Goal: Task Accomplishment & Management: Manage account settings

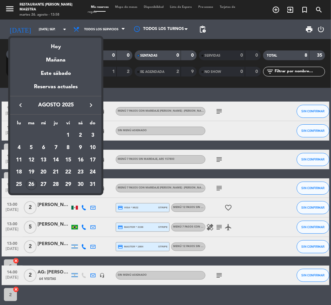
drag, startPoint x: 0, startPoint y: 0, endPoint x: 139, endPoint y: 86, distance: 163.6
click at [139, 86] on div at bounding box center [165, 152] width 331 height 305
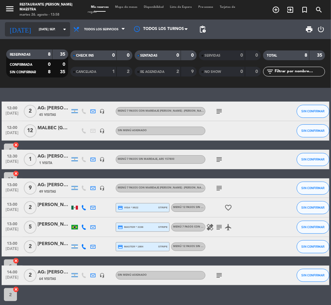
click at [46, 27] on input "[DATE] sep." at bounding box center [56, 29] width 42 height 10
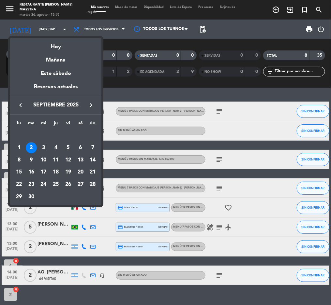
click at [19, 104] on icon "keyboard_arrow_left" at bounding box center [21, 105] width 8 height 8
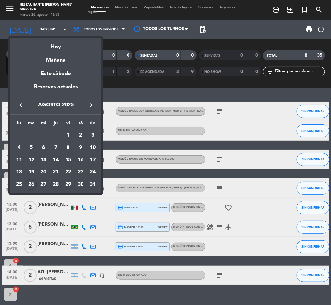
click at [56, 184] on div "28" at bounding box center [55, 184] width 11 height 11
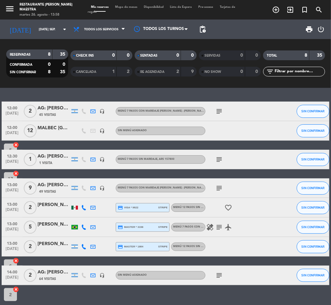
type input "jue. 28 ago."
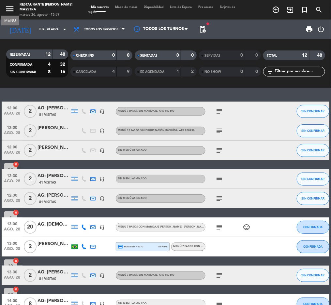
drag, startPoint x: 9, startPoint y: 5, endPoint x: 12, endPoint y: 8, distance: 3.9
click at [9, 5] on icon "menu" at bounding box center [10, 9] width 10 height 10
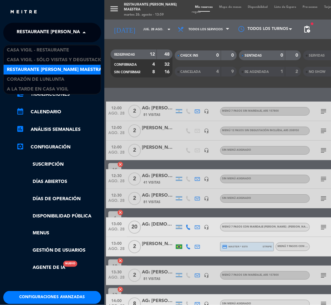
click at [51, 37] on span "Restaurante [PERSON_NAME] Maestra" at bounding box center [64, 33] width 95 height 14
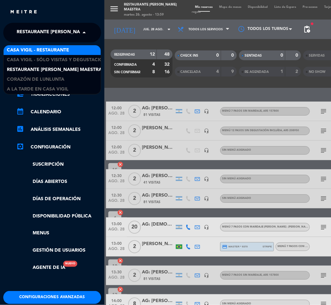
click at [53, 48] on span "Casa Vigil - Restaurante" at bounding box center [38, 50] width 62 height 7
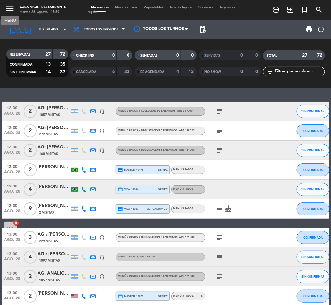
click at [10, 8] on icon "menu" at bounding box center [10, 9] width 10 height 10
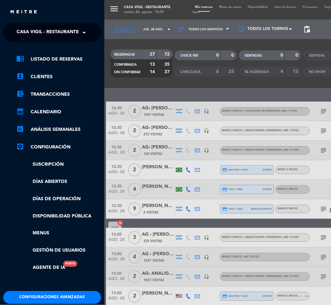
click at [41, 32] on span "Casa Vigil - Restaurante" at bounding box center [48, 33] width 62 height 14
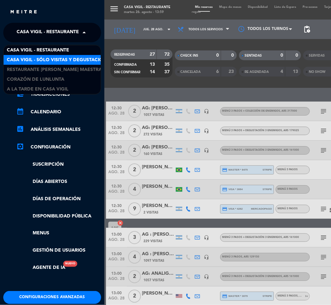
click at [67, 60] on span "Casa Vigil - SÓLO Visitas y Degustaciones" at bounding box center [59, 59] width 105 height 7
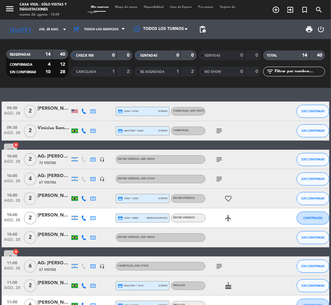
click at [283, 74] on input "text" at bounding box center [299, 71] width 50 height 7
type input "ag"
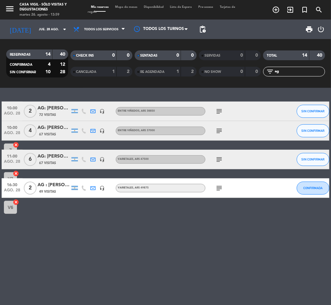
click at [309, 28] on span "print" at bounding box center [309, 29] width 8 height 8
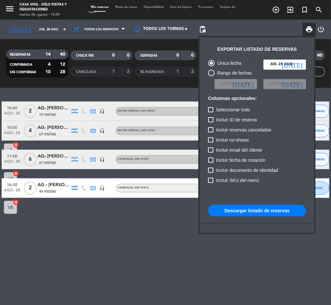
click at [266, 213] on button "Descargar listado de reservas" at bounding box center [257, 211] width 98 height 12
click at [8, 7] on div at bounding box center [165, 152] width 331 height 305
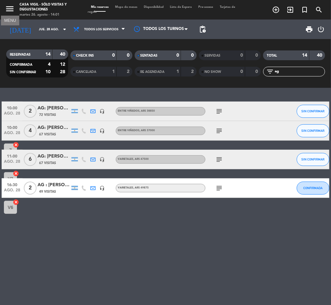
click at [11, 10] on icon "menu" at bounding box center [10, 9] width 10 height 10
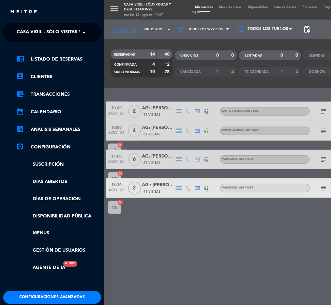
click at [40, 27] on span "Casa Vigil - SÓLO Visitas y Degustaciones" at bounding box center [69, 33] width 105 height 14
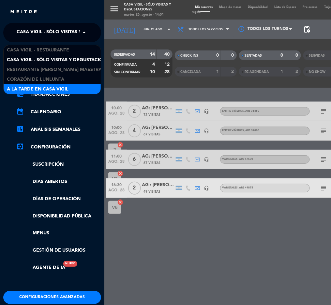
click at [39, 86] on span "A la tarde en Casa Vigil" at bounding box center [38, 89] width 62 height 7
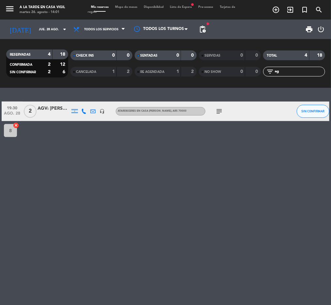
click at [46, 108] on div "AGV: [PERSON_NAME]" at bounding box center [53, 108] width 33 height 7
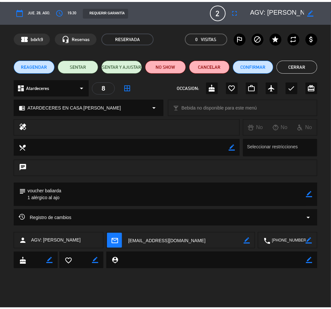
scroll to position [0, 24]
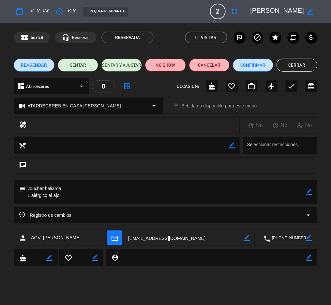
drag, startPoint x: 250, startPoint y: 9, endPoint x: 304, endPoint y: 11, distance: 53.8
click at [304, 11] on div "border_color" at bounding box center [281, 12] width 72 height 12
drag, startPoint x: 28, startPoint y: 105, endPoint x: 95, endPoint y: 106, distance: 66.4
click at [98, 107] on div "chrome_reader_mode ATARDECERES EN CASA [PERSON_NAME] arrow_drop_down" at bounding box center [88, 106] width 148 height 16
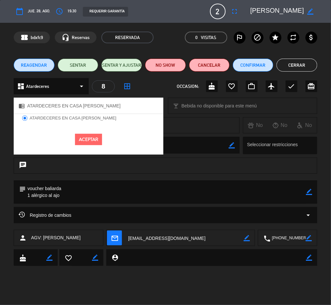
drag, startPoint x: 27, startPoint y: 189, endPoint x: 60, endPoint y: 197, distance: 33.4
click at [64, 200] on textarea at bounding box center [166, 191] width 280 height 23
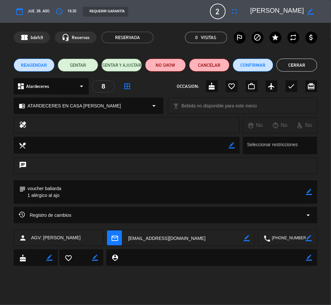
click at [308, 63] on button "Cerrar" at bounding box center [296, 65] width 40 height 13
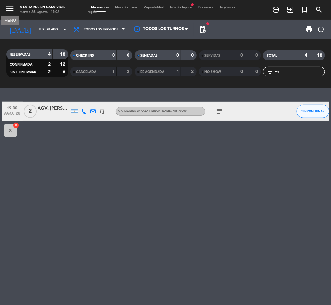
drag, startPoint x: 9, startPoint y: 9, endPoint x: 21, endPoint y: 18, distance: 15.4
click at [9, 9] on icon "menu" at bounding box center [10, 9] width 10 height 10
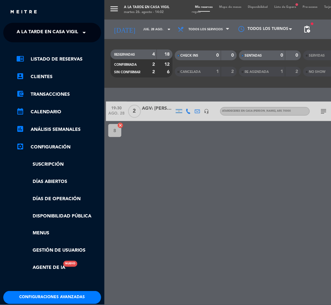
click at [54, 33] on span "A la tarde en Casa Vigil" at bounding box center [48, 33] width 62 height 14
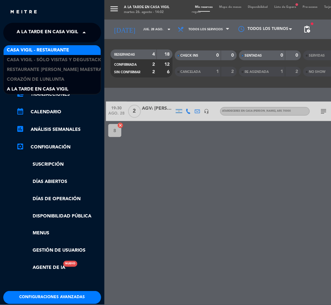
click at [54, 48] on span "Casa Vigil - Restaurante" at bounding box center [38, 50] width 62 height 7
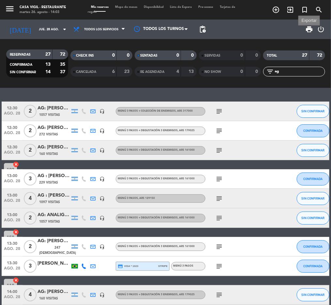
click at [308, 29] on span "print" at bounding box center [309, 29] width 8 height 8
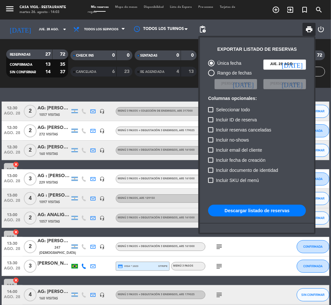
click at [255, 210] on button "Descargar listado de reservas" at bounding box center [257, 211] width 98 height 12
click at [121, 91] on div at bounding box center [165, 152] width 331 height 305
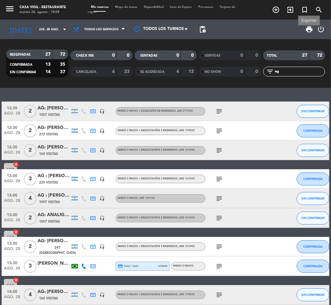
click at [306, 28] on span "print" at bounding box center [309, 29] width 8 height 8
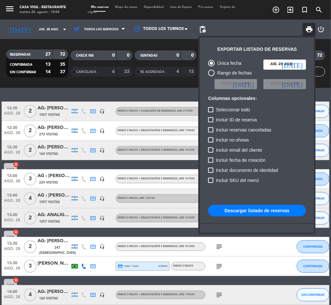
click at [274, 212] on button "Descargar listado de reservas" at bounding box center [257, 211] width 98 height 12
click at [143, 88] on div at bounding box center [165, 152] width 331 height 305
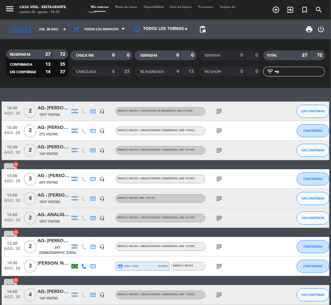
click at [279, 8] on icon "search" at bounding box center [276, 10] width 8 height 8
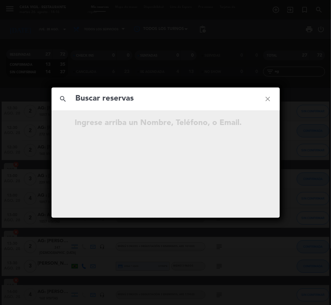
click at [141, 99] on input "text" at bounding box center [165, 98] width 181 height 13
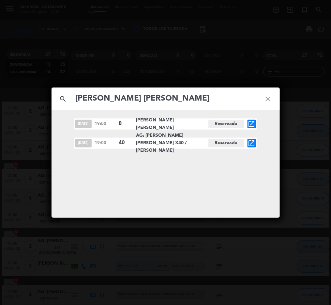
type input "[PERSON_NAME] [PERSON_NAME]"
click at [252, 140] on icon "open_in_new" at bounding box center [251, 143] width 8 height 8
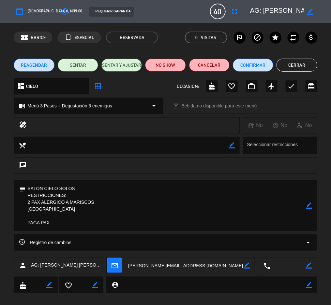
click at [284, 63] on button "Cerrar" at bounding box center [296, 65] width 40 height 13
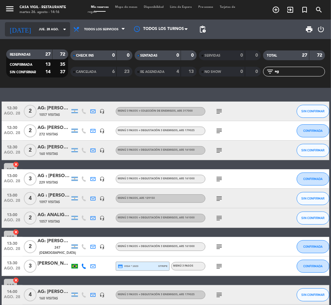
click at [35, 30] on input "jue. 28 ago." at bounding box center [56, 29] width 42 height 10
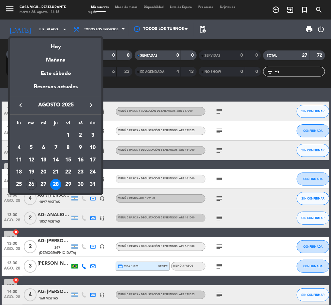
click at [89, 107] on icon "keyboard_arrow_right" at bounding box center [91, 105] width 8 height 8
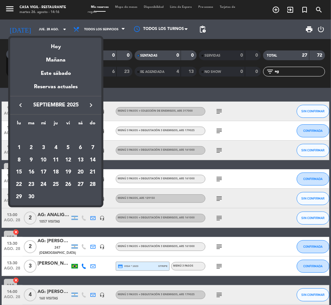
click at [92, 103] on icon "keyboard_arrow_right" at bounding box center [91, 105] width 8 height 8
click at [94, 102] on icon "keyboard_arrow_right" at bounding box center [91, 105] width 8 height 8
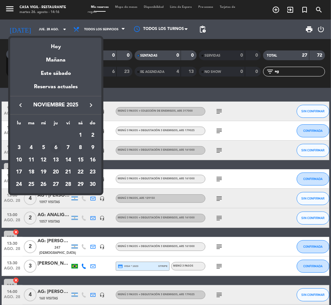
click at [60, 147] on div "6" at bounding box center [55, 147] width 11 height 11
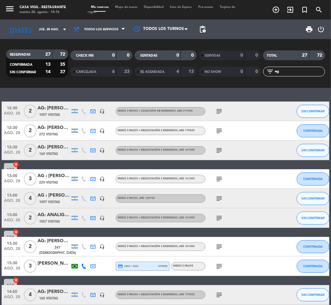
type input "[DEMOGRAPHIC_DATA] [DATE]"
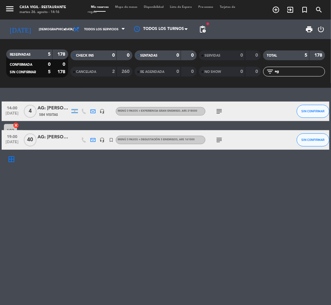
click at [96, 28] on span "Todos los servicios" at bounding box center [101, 30] width 34 height 4
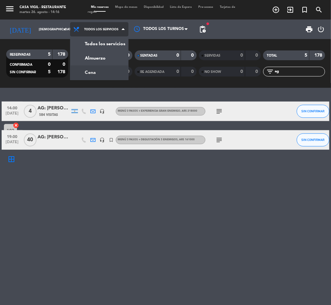
click at [67, 75] on div "menu Casa [PERSON_NAME] - Restaurante martes 26. agosto - 14:16 Mis reservas Ma…" at bounding box center [165, 44] width 331 height 88
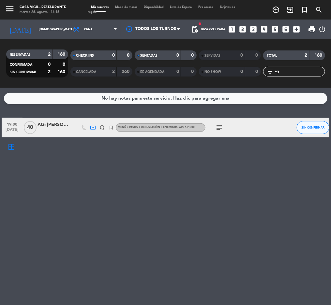
click at [91, 70] on div "CANCELADA" at bounding box center [87, 71] width 30 height 7
click at [91, 72] on span "CANCELADA" at bounding box center [86, 71] width 20 height 3
click at [287, 73] on input "ag" at bounding box center [299, 71] width 50 height 7
type input "a"
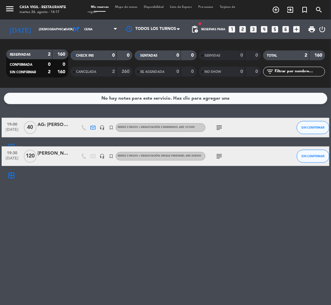
click at [225, 231] on div "No hay notas para este servicio. Haz clic para agregar una 19:00 [DATE] AG: [PE…" at bounding box center [165, 196] width 331 height 217
click at [53, 153] on div "[PERSON_NAME]" at bounding box center [53, 153] width 33 height 7
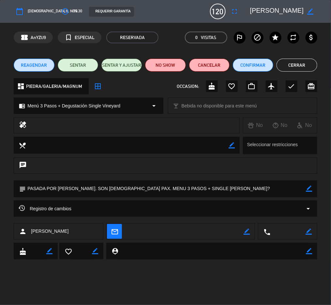
click at [122, 204] on div "Registro de cambios arrow_drop_down" at bounding box center [165, 209] width 303 height 16
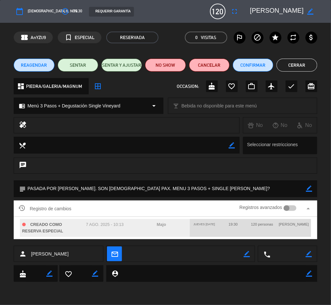
click at [122, 204] on div "Registro de cambios Registros avanzados arrow_drop_up" at bounding box center [165, 209] width 303 height 16
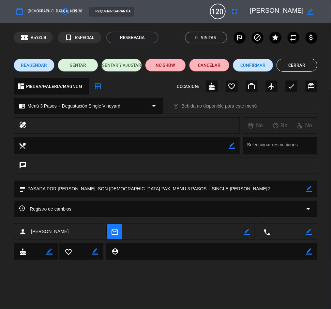
click at [301, 62] on button "Cerrar" at bounding box center [296, 65] width 40 height 13
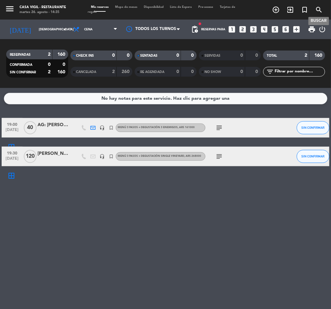
click at [320, 11] on icon "search" at bounding box center [319, 10] width 8 height 8
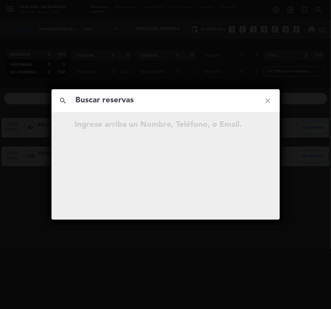
click at [158, 97] on input "text" at bounding box center [165, 100] width 181 height 13
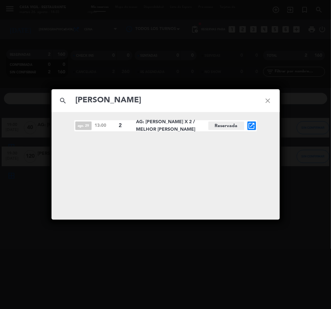
type input "[PERSON_NAME]"
click at [254, 126] on icon "open_in_new" at bounding box center [251, 126] width 8 height 8
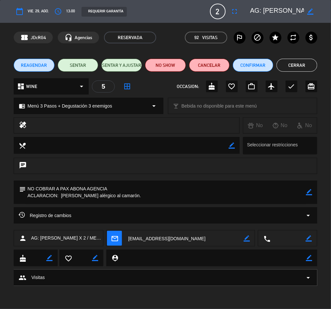
click at [29, 62] on span "REAGENDAR" at bounding box center [34, 65] width 26 height 7
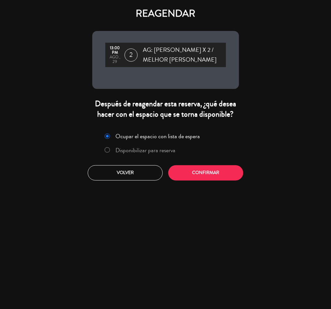
click at [139, 147] on label "Disponibilizar para reserva" at bounding box center [145, 150] width 60 height 6
click at [212, 175] on button "Confirmar" at bounding box center [205, 172] width 75 height 15
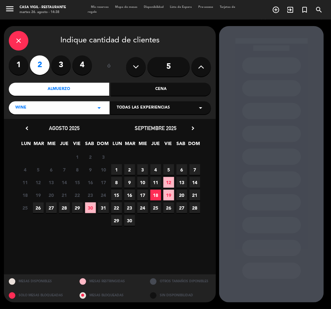
click at [159, 109] on span "Todas las experiencias" at bounding box center [143, 108] width 53 height 7
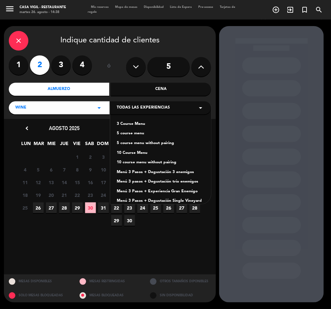
click at [171, 170] on div "Menú 3 Pasos + Degustación 3 enemigos" at bounding box center [161, 172] width 88 height 7
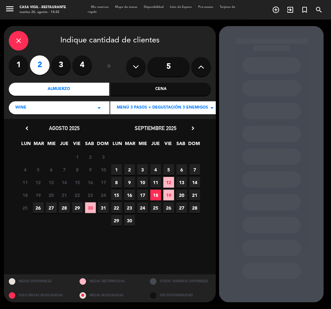
click at [90, 206] on span "30" at bounding box center [90, 207] width 11 height 11
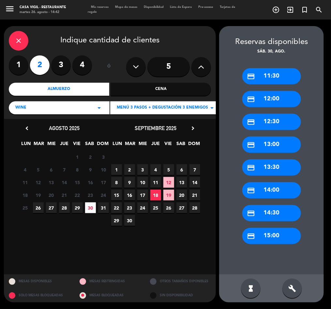
click at [274, 143] on div "credit_card 13:00" at bounding box center [271, 144] width 59 height 16
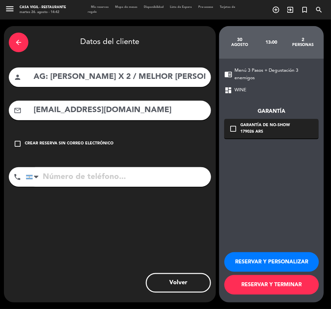
click at [267, 256] on button "RESERVAR Y PERSONALIZAR" at bounding box center [271, 262] width 94 height 20
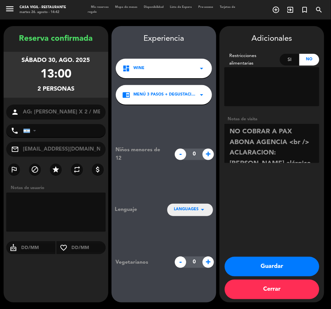
drag, startPoint x: 289, startPoint y: 139, endPoint x: 309, endPoint y: 138, distance: 19.2
click at [309, 138] on textarea at bounding box center [271, 143] width 95 height 39
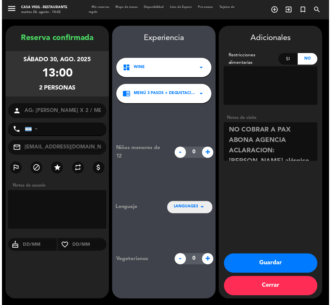
scroll to position [9, 0]
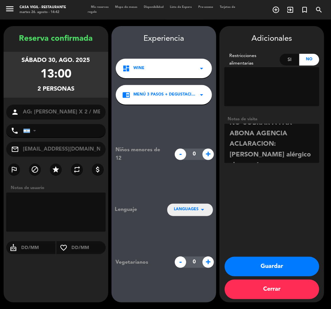
type textarea "NO COBRAR A PAX ABONA AGENCIA ACLARACION: [PERSON_NAME] alérgico al camarón."
click at [273, 269] on button "Guardar" at bounding box center [271, 267] width 94 height 20
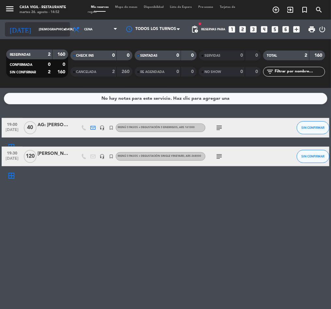
click at [41, 29] on input "[DEMOGRAPHIC_DATA] [DATE]" at bounding box center [56, 29] width 42 height 10
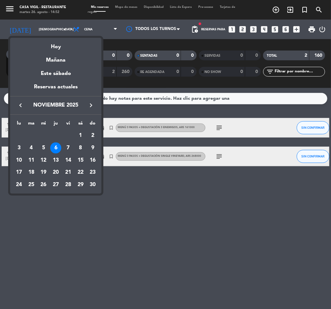
click at [16, 107] on button "keyboard_arrow_left" at bounding box center [21, 105] width 12 height 8
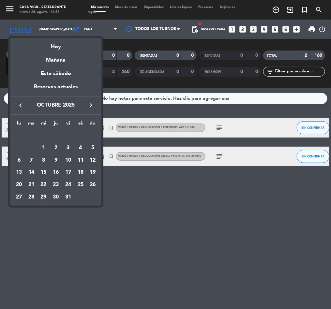
click at [18, 107] on icon "keyboard_arrow_left" at bounding box center [21, 105] width 8 height 8
click at [67, 173] on div "19" at bounding box center [68, 172] width 11 height 11
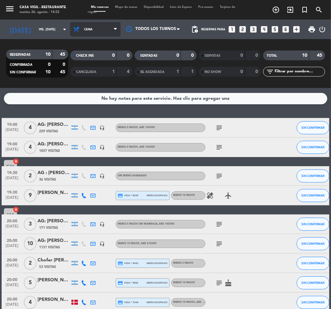
click at [77, 33] on span "Cena" at bounding box center [95, 29] width 50 height 14
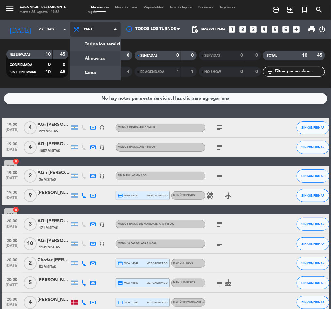
click at [68, 62] on div "menu Casa [PERSON_NAME] - Restaurante martes 26. agosto - 14:52 Mis reservas Ma…" at bounding box center [165, 44] width 331 height 88
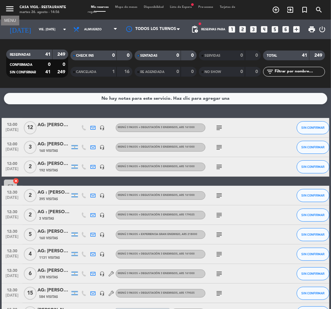
click at [12, 9] on icon "menu" at bounding box center [10, 9] width 10 height 10
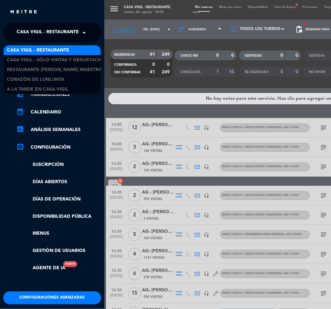
click at [50, 32] on span "Casa Vigil - Restaurante" at bounding box center [48, 33] width 62 height 14
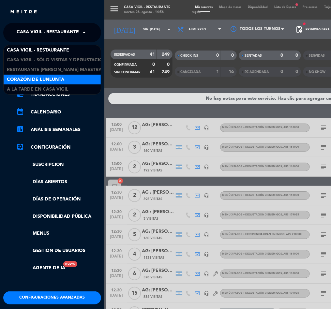
click at [61, 79] on span "Corazón de Lunlunta" at bounding box center [35, 79] width 57 height 7
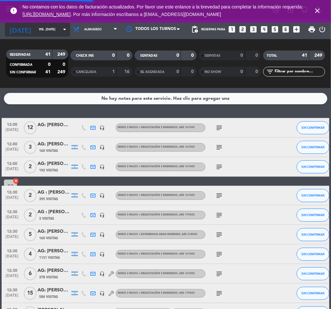
click at [35, 30] on input "vie. [DATE]" at bounding box center [56, 29] width 42 height 10
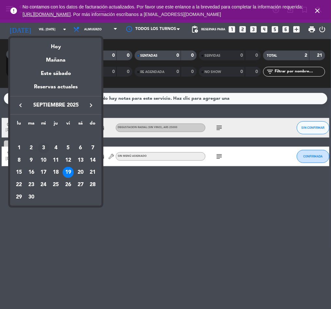
click at [39, 148] on div "3" at bounding box center [43, 147] width 11 height 11
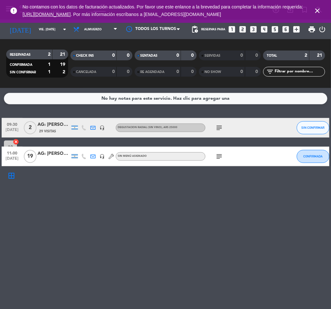
type input "mié. [DATE]"
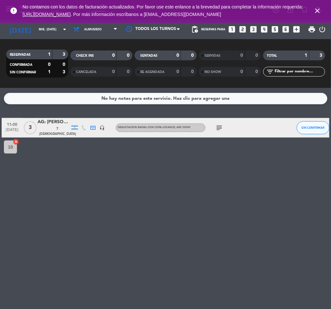
click at [53, 124] on div "AG: [PERSON_NAME] x 3 / VINTURA" at bounding box center [53, 121] width 33 height 7
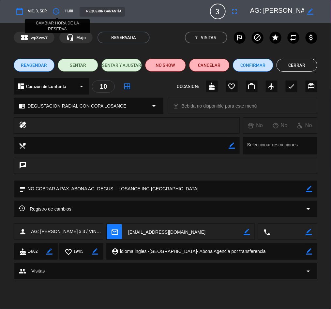
click at [57, 9] on icon "access_time" at bounding box center [56, 11] width 8 height 8
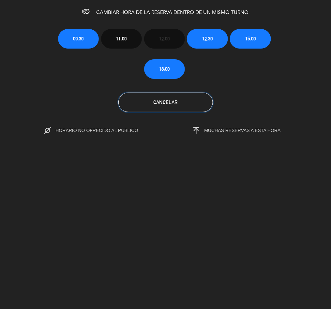
click at [177, 102] on button "Cancelar" at bounding box center [165, 102] width 94 height 20
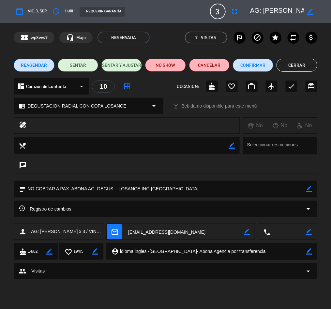
drag, startPoint x: 308, startPoint y: 190, endPoint x: 301, endPoint y: 190, distance: 6.8
click at [308, 190] on icon "border_color" at bounding box center [309, 189] width 6 height 6
click at [221, 190] on textarea at bounding box center [166, 188] width 280 height 17
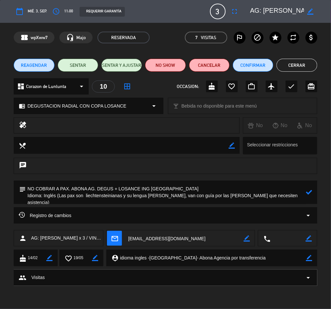
type textarea "NO COBRAR A PAX. ABONA AG. DEGUS + LOSANCE ING [GEOGRAPHIC_DATA] Idioma: Inglés…"
click at [311, 190] on icon at bounding box center [309, 192] width 6 height 6
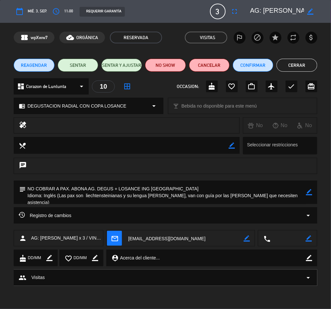
click at [294, 60] on button "Cerrar" at bounding box center [296, 65] width 40 height 13
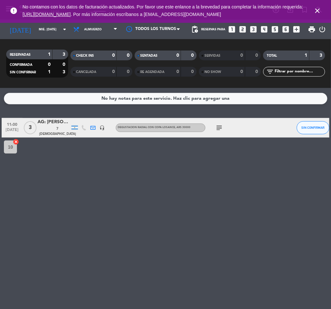
click at [317, 9] on icon "close" at bounding box center [317, 11] width 8 height 8
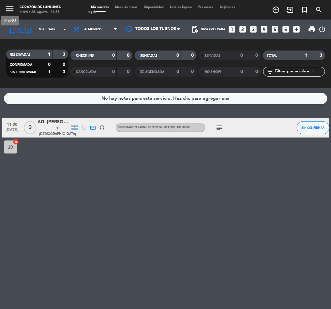
click at [9, 3] on span "menu MENU" at bounding box center [12, 9] width 15 height 15
click at [7, 2] on span "menu" at bounding box center [12, 9] width 15 height 15
click at [8, 9] on icon "menu" at bounding box center [10, 9] width 10 height 10
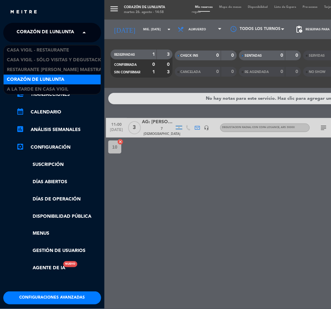
click at [39, 32] on span "Corazón de Lunlunta" at bounding box center [45, 33] width 57 height 14
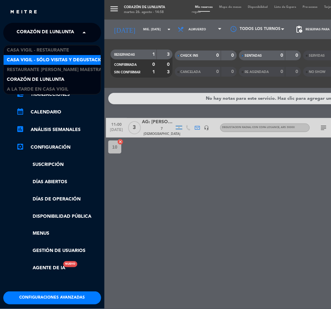
click at [68, 59] on span "Casa Vigil - SÓLO Visitas y Degustaciones" at bounding box center [59, 59] width 105 height 7
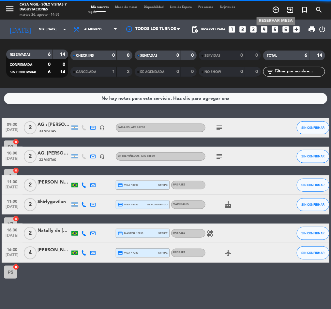
click at [277, 11] on icon "add_circle_outline" at bounding box center [276, 10] width 8 height 8
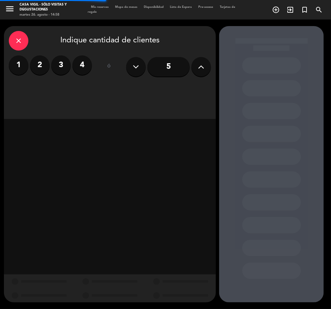
click at [36, 66] on label "2" at bounding box center [40, 65] width 20 height 20
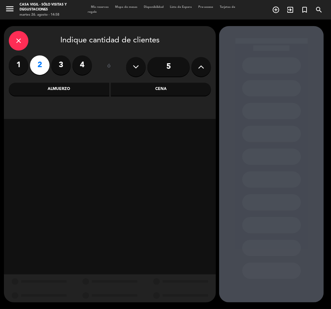
drag, startPoint x: 63, startPoint y: 90, endPoint x: 67, endPoint y: 88, distance: 4.2
click at [63, 89] on div "Almuerzo" at bounding box center [59, 89] width 100 height 13
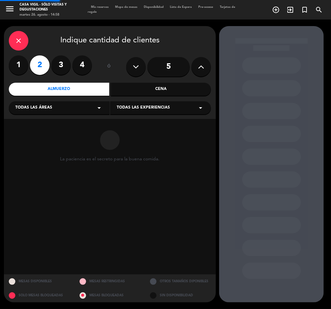
click at [140, 105] on span "Todas las experiencias" at bounding box center [143, 108] width 53 height 7
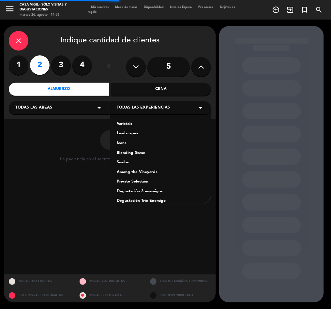
click at [126, 121] on div "Varietals" at bounding box center [161, 124] width 88 height 7
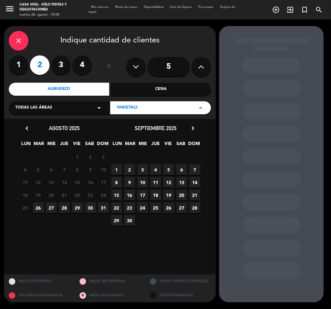
click at [192, 127] on icon "chevron_right" at bounding box center [192, 128] width 7 height 7
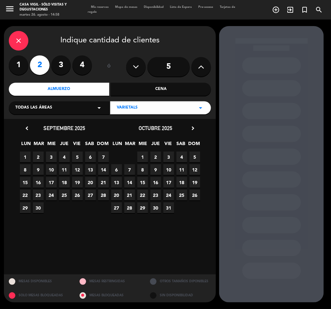
click at [192, 127] on icon "chevron_right" at bounding box center [192, 128] width 7 height 7
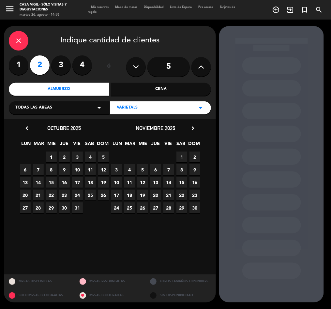
click at [63, 168] on span "9" at bounding box center [64, 169] width 11 height 11
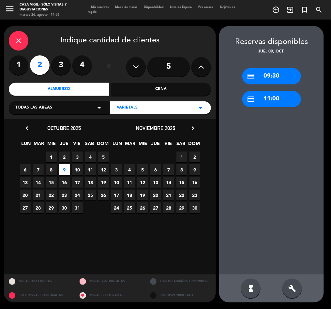
click at [275, 100] on div "credit_card 11:00" at bounding box center [271, 99] width 59 height 16
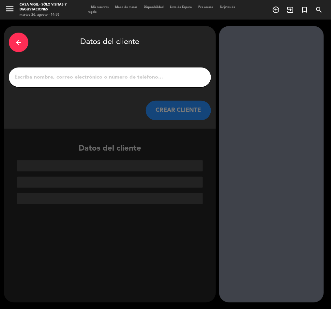
click at [78, 77] on input "1" at bounding box center [110, 77] width 192 height 9
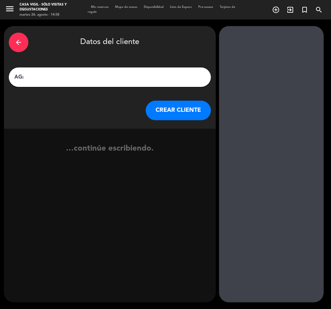
paste input "[PERSON_NAME]"
type input "AG: [PERSON_NAME] X2/ [PERSON_NAME] WINE CAMP"
click at [189, 111] on button "CREAR CLIENTE" at bounding box center [178, 111] width 65 height 20
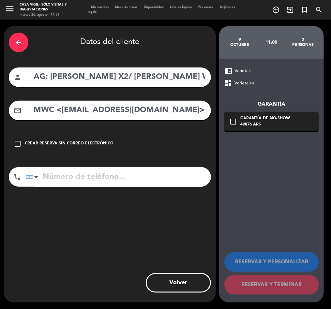
click at [195, 113] on input "MWC <[EMAIL_ADDRESS][DOMAIN_NAME]>" at bounding box center [119, 110] width 173 height 13
drag, startPoint x: 62, startPoint y: 109, endPoint x: 0, endPoint y: 121, distance: 63.0
click at [0, 121] on div "arrow_back Datos del cliente person AG: [PERSON_NAME] X2/ [PERSON_NAME] WINE CA…" at bounding box center [165, 164] width 331 height 289
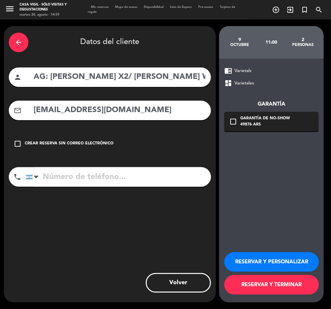
type input "[EMAIL_ADDRESS][DOMAIN_NAME]"
click at [265, 262] on button "RESERVAR Y PERSONALIZAR" at bounding box center [271, 262] width 94 height 20
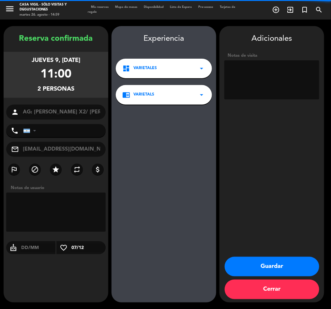
click at [279, 78] on textarea at bounding box center [271, 79] width 95 height 39
type textarea "n"
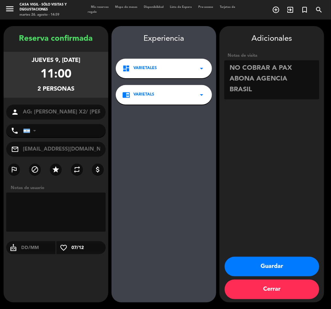
type textarea "NO COBRAR A PAX ABONA AGENCIA BRASIL"
click at [279, 264] on button "Guardar" at bounding box center [271, 267] width 94 height 20
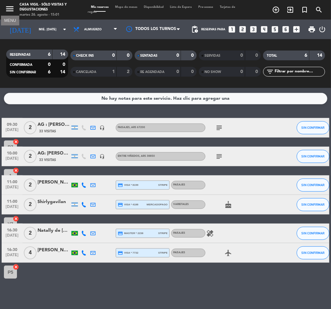
click at [10, 7] on icon "menu" at bounding box center [10, 9] width 10 height 10
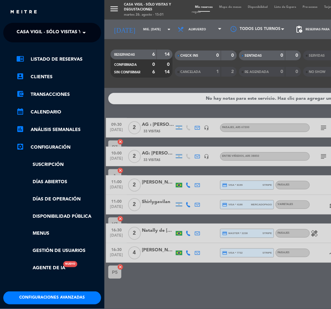
click at [53, 30] on span "Casa Vigil - SÓLO Visitas y Degustaciones" at bounding box center [69, 33] width 105 height 14
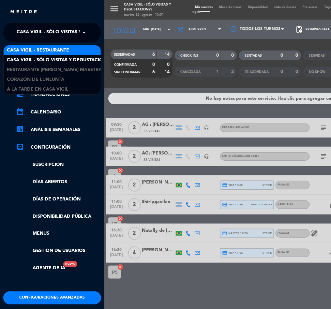
click at [54, 50] on span "Casa Vigil - Restaurante" at bounding box center [38, 50] width 62 height 7
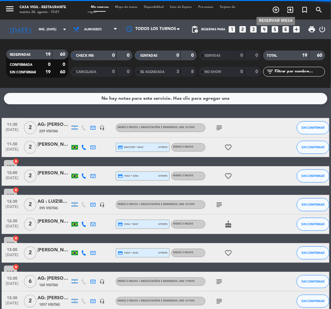
click at [275, 9] on icon "add_circle_outline" at bounding box center [276, 10] width 8 height 8
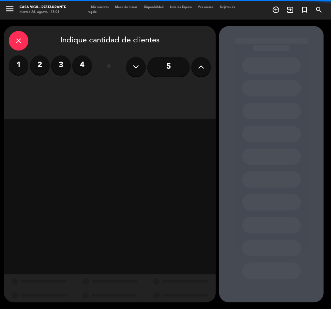
click at [45, 63] on label "2" at bounding box center [40, 65] width 20 height 20
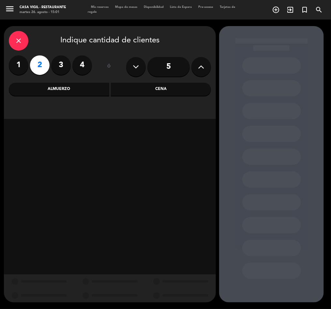
click at [68, 86] on div "Almuerzo" at bounding box center [59, 89] width 100 height 13
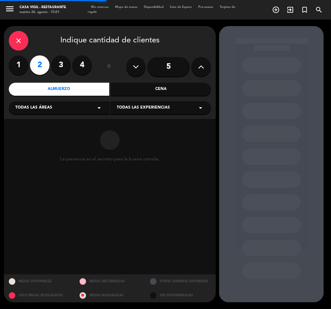
click at [143, 106] on span "Todas las experiencias" at bounding box center [143, 108] width 53 height 7
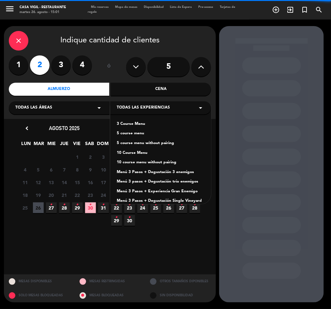
click at [172, 170] on div "Menú 3 Pasos + Degustación 3 enemigos" at bounding box center [161, 172] width 88 height 7
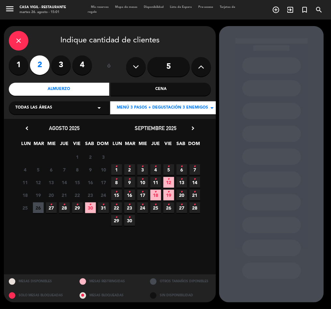
click at [181, 209] on icon "•" at bounding box center [181, 204] width 2 height 10
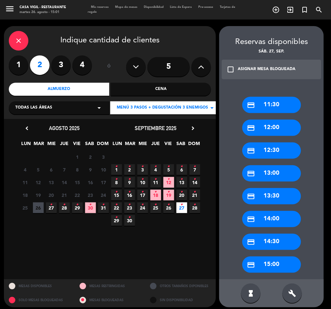
click at [238, 65] on div "check_box_outline_blank ASIGNAR MESA BLOQUEADA" at bounding box center [270, 70] width 99 height 20
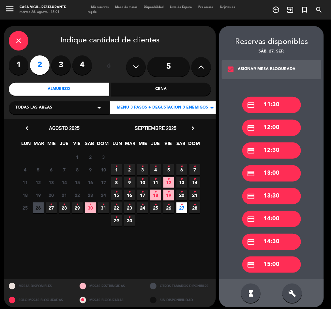
click at [278, 152] on div "credit_card 12:30" at bounding box center [271, 150] width 59 height 16
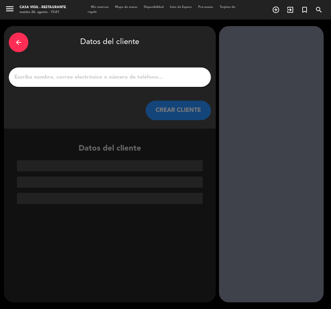
click at [99, 78] on input "1" at bounding box center [110, 77] width 192 height 9
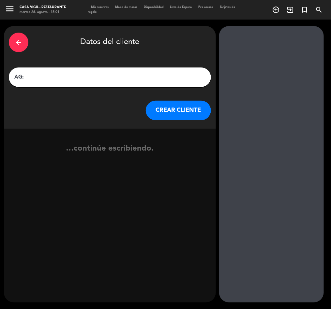
paste input "[PERSON_NAME]"
type input "AG: [PERSON_NAME] X2/ [PERSON_NAME] WINE CAMP"
click at [179, 111] on button "CREAR CLIENTE" at bounding box center [178, 111] width 65 height 20
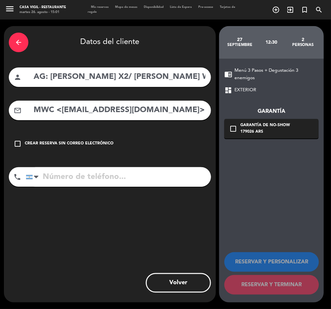
click at [114, 109] on input "MWC <[EMAIL_ADDRESS][DOMAIN_NAME]>" at bounding box center [119, 110] width 173 height 13
click at [198, 110] on input "MWC <[EMAIL_ADDRESS][DOMAIN_NAME]>" at bounding box center [119, 110] width 173 height 13
drag, startPoint x: 61, startPoint y: 110, endPoint x: 0, endPoint y: 114, distance: 60.7
click at [0, 114] on div "arrow_back Datos del cliente person AG: [PERSON_NAME] X2/ [PERSON_NAME] WINE CA…" at bounding box center [165, 164] width 331 height 289
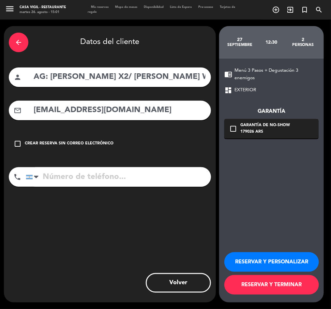
type input "[EMAIL_ADDRESS][DOMAIN_NAME]"
click at [274, 255] on button "RESERVAR Y PERSONALIZAR" at bounding box center [271, 262] width 94 height 20
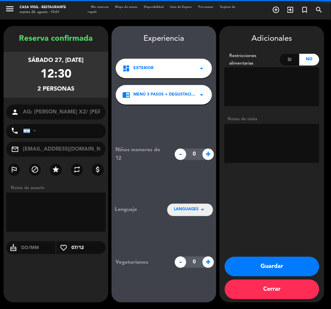
click at [275, 136] on textarea at bounding box center [271, 143] width 95 height 39
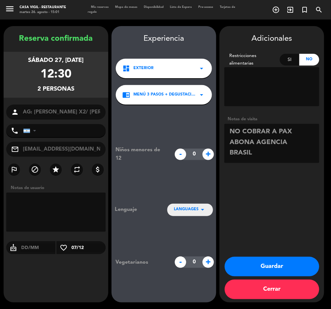
type textarea "NO COBRAR A PAX ABONA AGENCIA BRASIL"
click at [276, 267] on button "Guardar" at bounding box center [271, 267] width 94 height 20
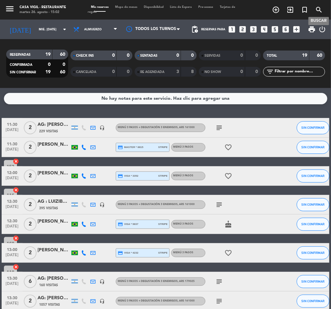
click at [317, 9] on icon "search" at bounding box center [319, 10] width 8 height 8
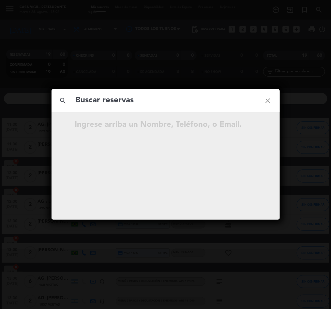
click at [136, 101] on input "text" at bounding box center [165, 100] width 181 height 13
type input "[PERSON_NAME]"
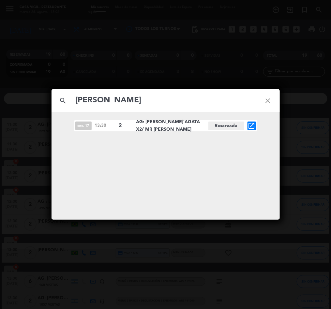
click at [249, 126] on icon "open_in_new" at bounding box center [251, 126] width 8 height 8
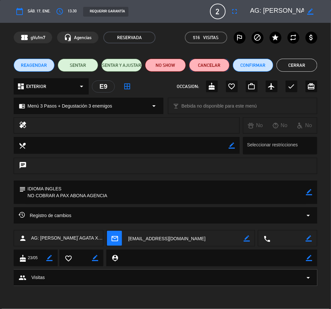
click at [206, 66] on button "Cancelar" at bounding box center [209, 65] width 40 height 13
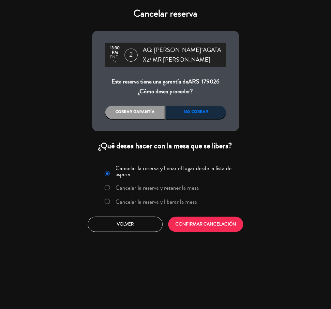
click at [177, 203] on label "Cancelar la reserva y liberar la mesa" at bounding box center [155, 202] width 81 height 6
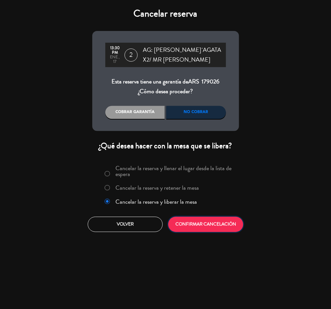
click at [206, 224] on button "CONFIRMAR CANCELACIÓN" at bounding box center [205, 224] width 75 height 15
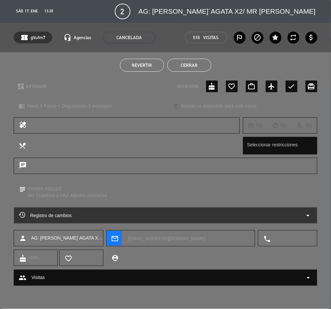
click at [144, 60] on button "Revertir" at bounding box center [142, 65] width 44 height 13
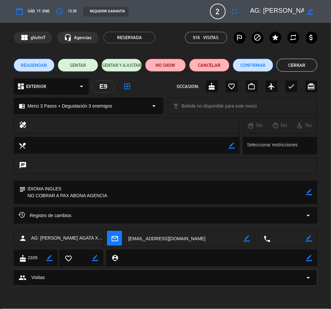
click at [297, 67] on button "Cerrar" at bounding box center [296, 65] width 40 height 13
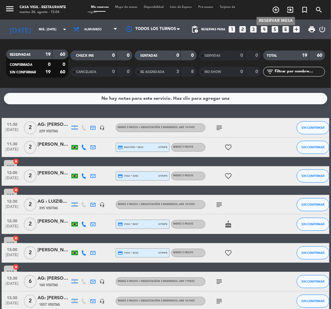
click at [275, 9] on icon "add_circle_outline" at bounding box center [276, 10] width 8 height 8
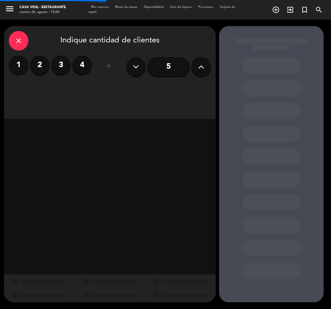
click at [38, 69] on label "2" at bounding box center [40, 65] width 20 height 20
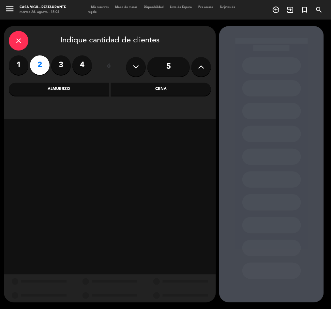
click at [75, 88] on div "Almuerzo" at bounding box center [59, 89] width 100 height 13
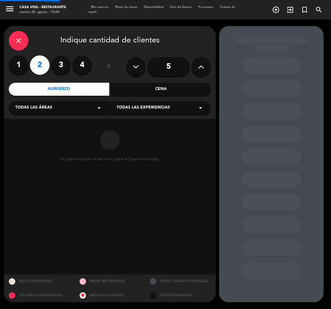
click at [143, 105] on span "Todas las experiencias" at bounding box center [143, 108] width 53 height 7
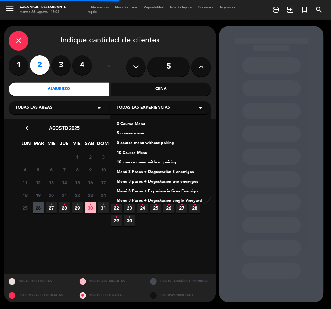
click at [124, 121] on div "3 Course Menu" at bounding box center [161, 124] width 88 height 7
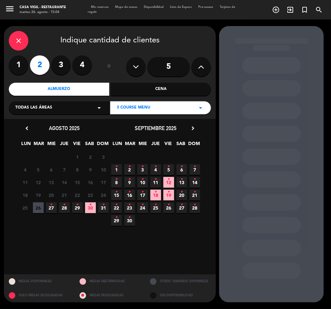
click at [180, 194] on icon "•" at bounding box center [181, 192] width 2 height 10
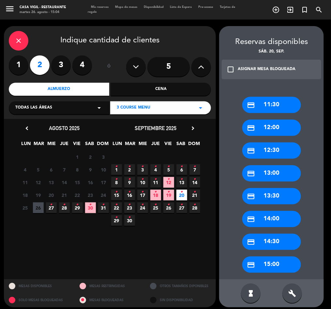
click at [233, 68] on icon "check_box_outline_blank" at bounding box center [230, 69] width 8 height 8
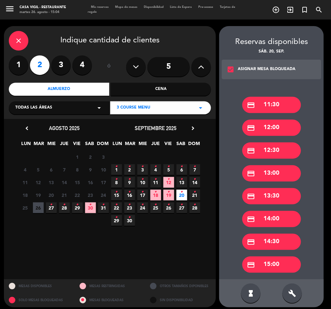
click at [278, 196] on div "credit_card 13:30" at bounding box center [271, 196] width 59 height 16
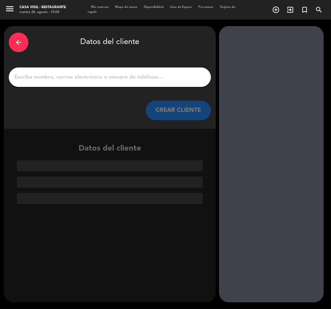
click at [64, 75] on input "1" at bounding box center [110, 77] width 192 height 9
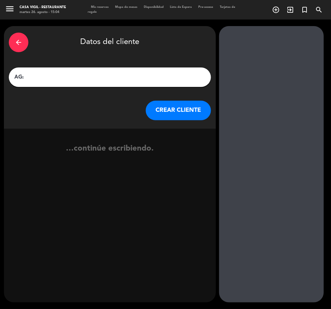
paste input "[PERSON_NAME]"
type input "AG: [PERSON_NAME] X2/ NOSSA"
click at [162, 111] on button "CREAR CLIENTE" at bounding box center [178, 111] width 65 height 20
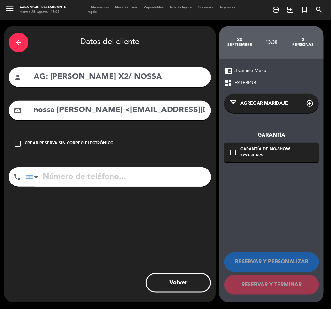
click at [104, 111] on input "nossa [PERSON_NAME] <[EMAIL_ADDRESS][DOMAIN_NAME]>" at bounding box center [119, 110] width 173 height 13
drag, startPoint x: 95, startPoint y: 107, endPoint x: 71, endPoint y: 121, distance: 27.3
click at [4, 120] on div "arrow_back Datos del cliente person AG: [PERSON_NAME] X2/ NOSSA mail_outline no…" at bounding box center [110, 164] width 212 height 276
click at [88, 115] on input "nossa [PERSON_NAME] <[EMAIL_ADDRESS][DOMAIN_NAME]>" at bounding box center [119, 110] width 173 height 13
drag, startPoint x: 98, startPoint y: 110, endPoint x: 21, endPoint y: 113, distance: 77.2
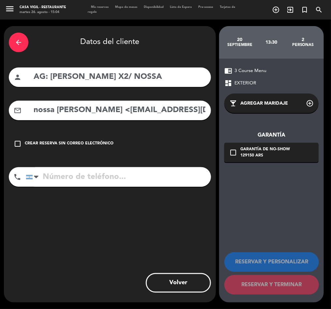
click at [21, 113] on div "mail_outline nossa [PERSON_NAME] <[EMAIL_ADDRESS][DOMAIN_NAME]>" at bounding box center [110, 111] width 202 height 20
click at [172, 115] on input "[EMAIL_ADDRESS][DOMAIN_NAME]>" at bounding box center [119, 110] width 173 height 13
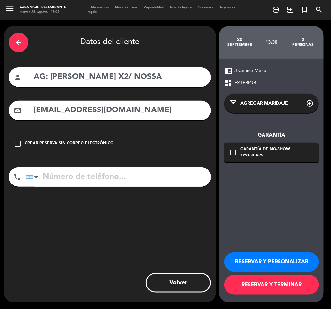
type input "[EMAIL_ADDRESS][DOMAIN_NAME]"
click at [269, 261] on button "RESERVAR Y PERSONALIZAR" at bounding box center [271, 262] width 94 height 20
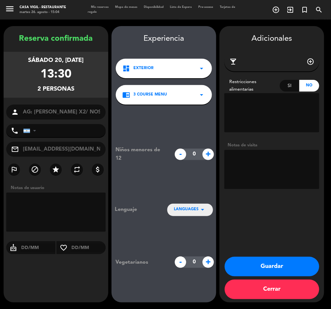
click at [268, 172] on textarea at bounding box center [271, 169] width 95 height 39
type textarea "PAGA PAX"
click at [277, 265] on button "Guardar" at bounding box center [271, 267] width 94 height 20
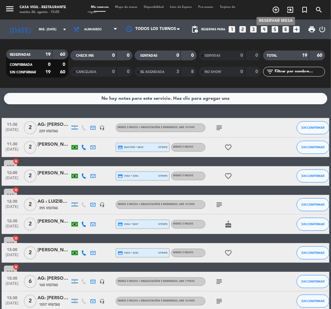
click at [273, 8] on icon "add_circle_outline" at bounding box center [276, 10] width 8 height 8
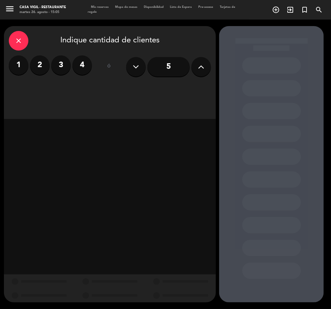
click at [205, 70] on button at bounding box center [201, 67] width 20 height 20
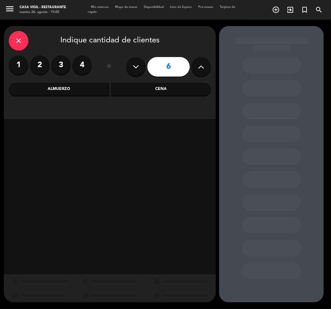
click at [77, 88] on div "Almuerzo" at bounding box center [59, 89] width 100 height 13
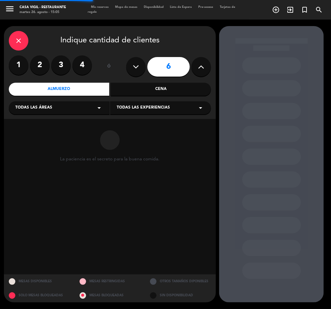
click at [129, 107] on span "Todas las experiencias" at bounding box center [143, 108] width 53 height 7
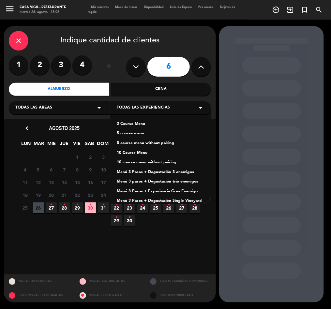
click at [150, 172] on div "Menú 3 Pasos + Degustación 3 enemigos" at bounding box center [161, 172] width 88 height 7
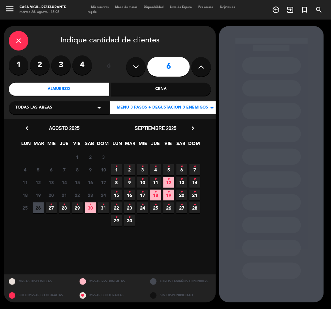
click at [192, 129] on icon "chevron_right" at bounding box center [192, 128] width 7 height 7
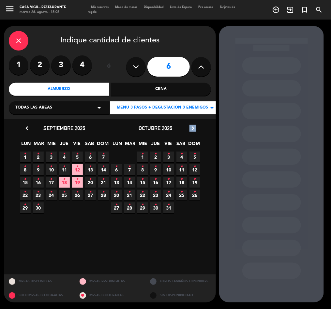
click at [192, 129] on icon "chevron_right" at bounding box center [192, 128] width 7 height 7
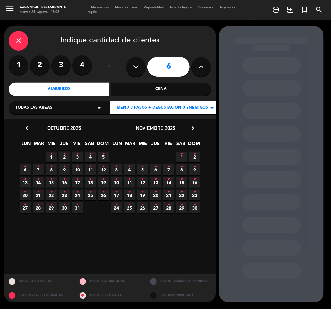
click at [156, 181] on icon "•" at bounding box center [155, 179] width 2 height 10
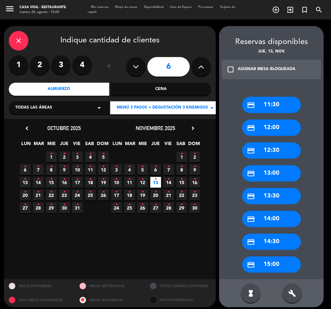
click at [236, 71] on div "check_box_outline_blank ASIGNAR MESA BLOQUEADA" at bounding box center [270, 70] width 99 height 20
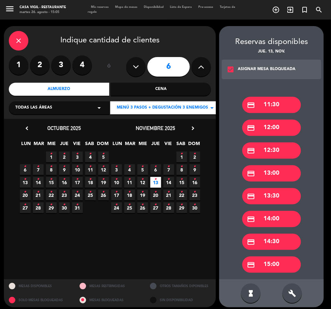
click at [273, 194] on div "credit_card 13:30" at bounding box center [271, 196] width 59 height 16
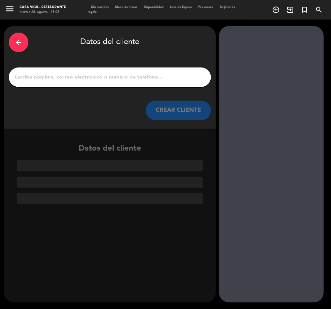
click at [68, 78] on input "1" at bounding box center [110, 77] width 192 height 9
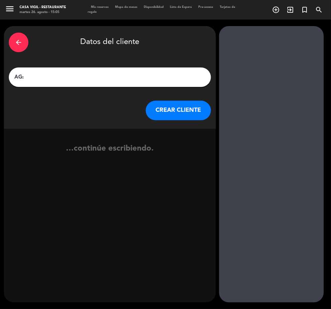
paste input "[PERSON_NAME]"
type input "AG: [PERSON_NAME] X6/ [GEOGRAPHIC_DATA]"
click at [163, 106] on button "CREAR CLIENTE" at bounding box center [178, 111] width 65 height 20
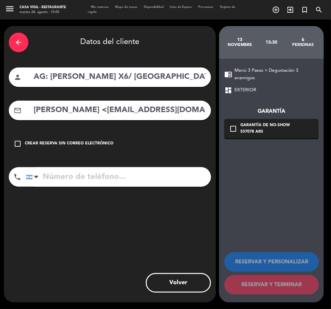
click at [97, 111] on input "[PERSON_NAME] <[EMAIL_ADDRESS][DOMAIN_NAME]>" at bounding box center [119, 110] width 173 height 13
drag, startPoint x: 101, startPoint y: 111, endPoint x: 0, endPoint y: 130, distance: 102.4
click at [0, 130] on div "arrow_back Datos del cliente person AG: [PERSON_NAME] X6/ VALLEY MALBEC mail_ou…" at bounding box center [165, 164] width 331 height 289
click at [159, 112] on input "[EMAIL_ADDRESS][DOMAIN_NAME]>" at bounding box center [119, 110] width 173 height 13
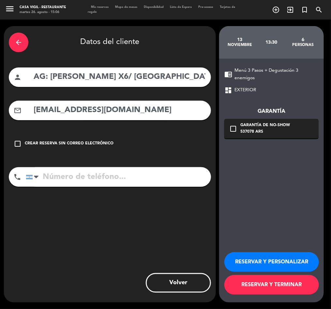
type input "[EMAIL_ADDRESS][DOMAIN_NAME]"
click at [260, 253] on button "RESERVAR Y PERSONALIZAR" at bounding box center [271, 262] width 94 height 20
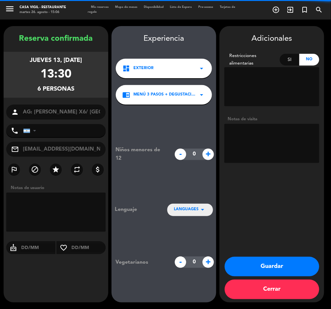
click at [276, 142] on textarea at bounding box center [271, 143] width 95 height 39
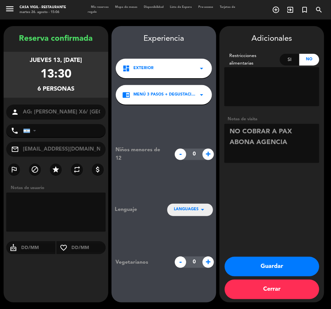
type textarea "NO COBRAR A PAX ABONA AGENCIA"
click at [274, 270] on button "Guardar" at bounding box center [271, 267] width 94 height 20
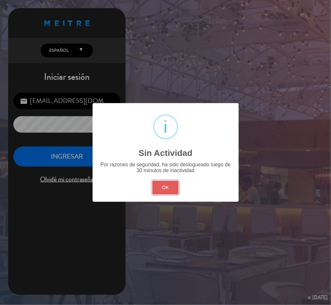
click at [163, 188] on button "OK" at bounding box center [165, 188] width 26 height 14
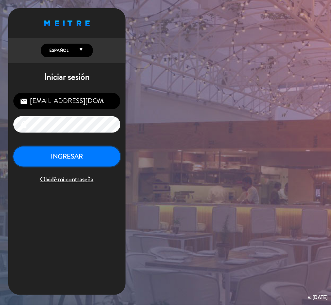
click at [77, 159] on button "INGRESAR" at bounding box center [66, 157] width 107 height 21
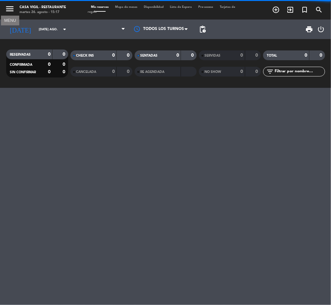
click at [8, 7] on icon "menu" at bounding box center [10, 9] width 10 height 10
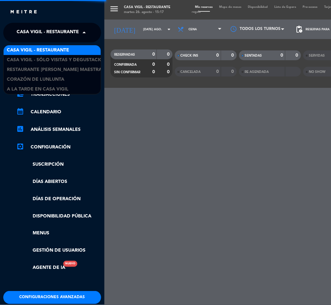
click at [43, 30] on span "Casa Vigil - Restaurante" at bounding box center [48, 33] width 62 height 14
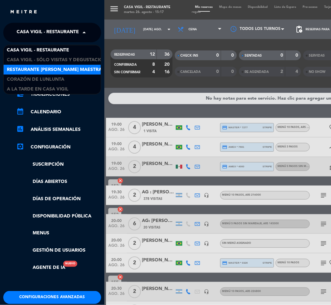
click at [45, 69] on span "Restaurante [PERSON_NAME] Maestra" at bounding box center [54, 69] width 95 height 7
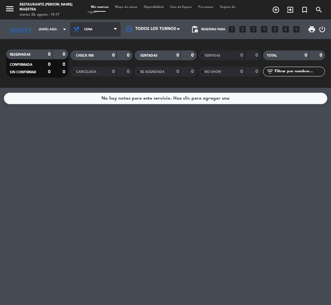
click at [85, 33] on span "Cena" at bounding box center [95, 29] width 50 height 14
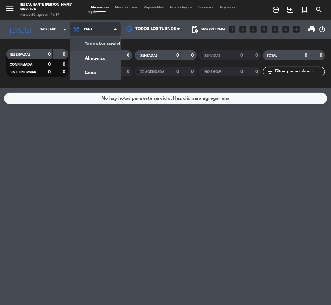
click at [81, 42] on div "menu Restaurante [PERSON_NAME] Maestra martes 26. agosto - 15:17 Mis reservas M…" at bounding box center [165, 44] width 331 height 88
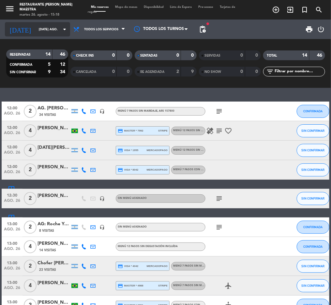
click at [43, 30] on input "[DATE] ago." at bounding box center [56, 29] width 42 height 10
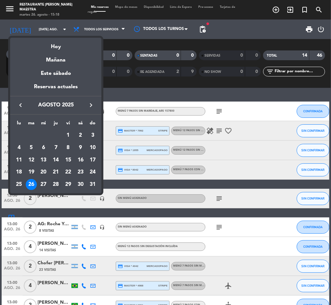
click at [55, 184] on div "28" at bounding box center [55, 184] width 11 height 11
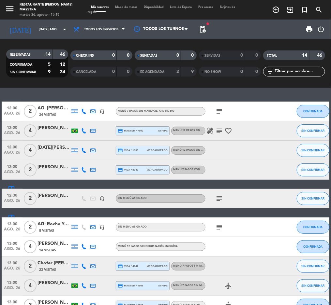
type input "jue. 28 ago."
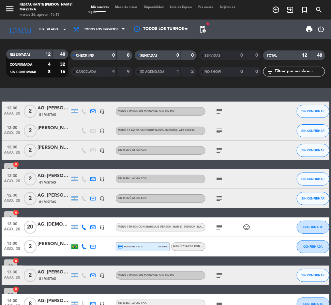
click at [291, 74] on input "text" at bounding box center [299, 71] width 50 height 7
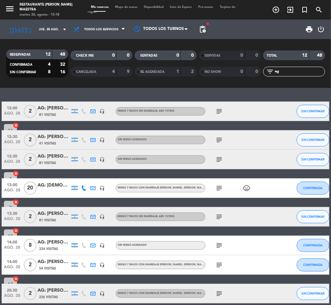
click at [60, 186] on div "AG: [DEMOGRAPHIC_DATA][PERSON_NAME]/[PERSON_NAME]" at bounding box center [53, 185] width 33 height 7
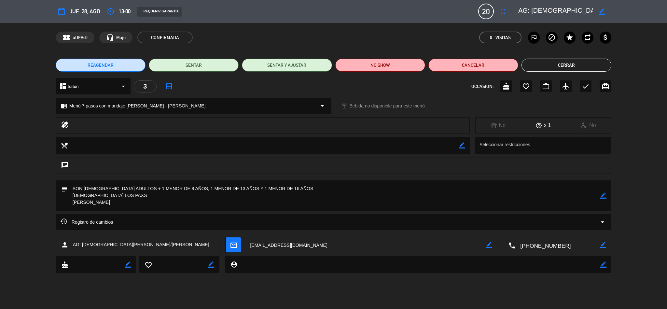
click at [163, 220] on div "Registro de cambios arrow_drop_down" at bounding box center [334, 222] width 546 height 8
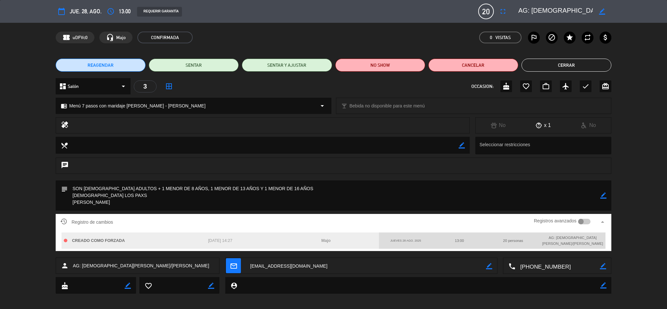
click at [163, 220] on div "Registro de cambios Registros avanzados arrow_drop_up" at bounding box center [334, 222] width 546 height 10
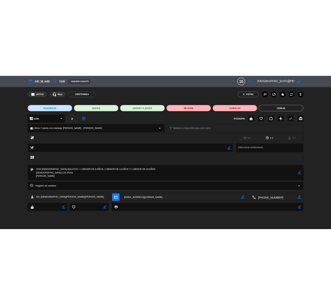
scroll to position [0, 57]
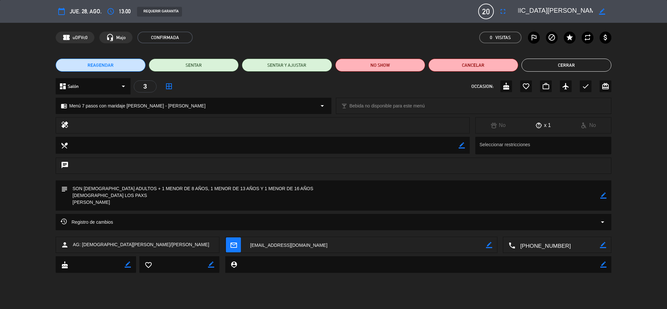
drag, startPoint x: 533, startPoint y: 8, endPoint x: 537, endPoint y: 11, distance: 4.9
click at [330, 11] on textarea at bounding box center [555, 12] width 75 height 12
click at [187, 219] on div "Registro de cambios arrow_drop_down" at bounding box center [334, 222] width 546 height 8
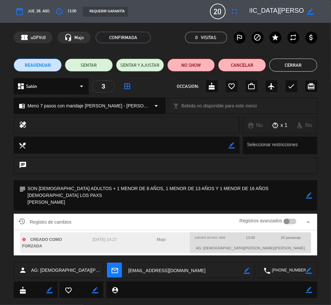
click at [326, 229] on div "Registro de cambios Registros avanzados arrow_drop_up CREADO COMO FORZADA [DATE…" at bounding box center [165, 238] width 331 height 49
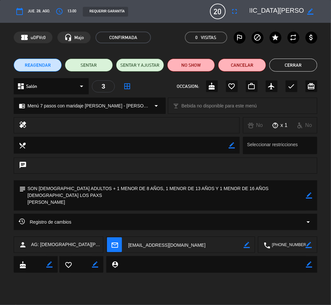
click at [308, 244] on icon "border_color" at bounding box center [308, 245] width 6 height 6
drag, startPoint x: 300, startPoint y: 244, endPoint x: 265, endPoint y: 244, distance: 35.2
click at [265, 244] on div "local_phone" at bounding box center [287, 245] width 58 height 16
click at [309, 245] on icon at bounding box center [308, 245] width 6 height 6
click at [297, 67] on button "Cerrar" at bounding box center [293, 65] width 48 height 13
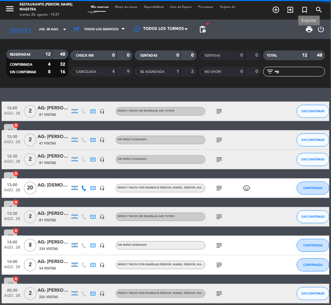
click at [309, 29] on span "print" at bounding box center [309, 29] width 8 height 8
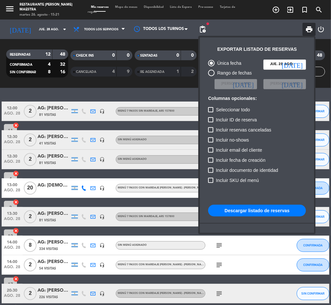
click at [252, 212] on button "Descargar listado de reservas" at bounding box center [257, 211] width 98 height 12
click at [7, 8] on div at bounding box center [165, 152] width 331 height 305
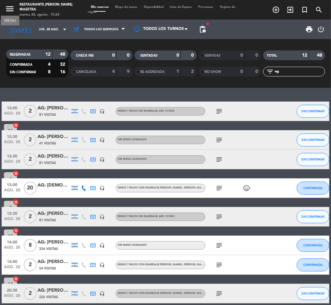
click at [7, 8] on icon "menu" at bounding box center [10, 9] width 10 height 10
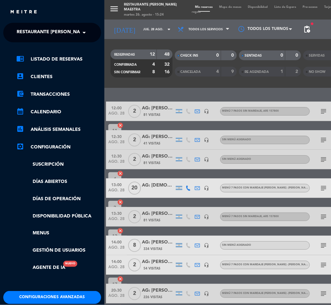
click at [36, 32] on span "Restaurante [PERSON_NAME] Maestra" at bounding box center [64, 33] width 95 height 14
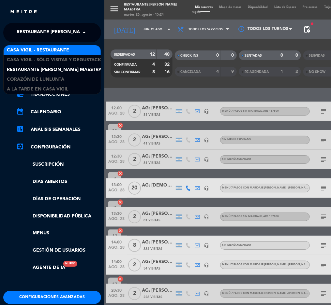
click at [50, 50] on span "Casa Vigil - Restaurante" at bounding box center [38, 50] width 62 height 7
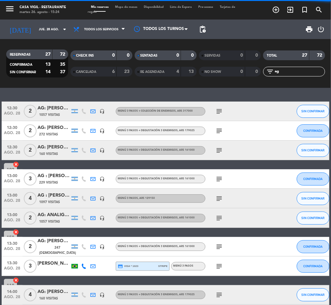
click at [288, 74] on input "ag" at bounding box center [299, 71] width 50 height 7
type input "a"
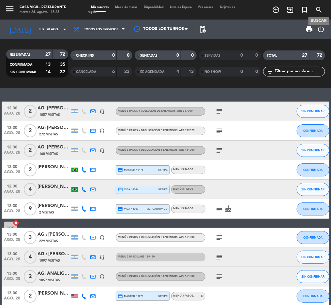
click at [318, 12] on icon "search" at bounding box center [319, 10] width 8 height 8
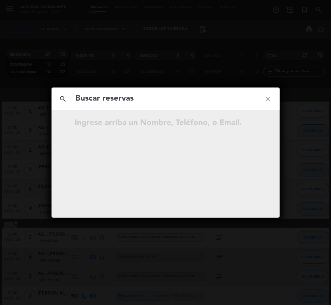
click at [103, 100] on input "text" at bounding box center [165, 98] width 181 height 13
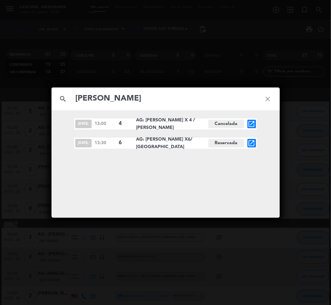
type input "[PERSON_NAME]"
click at [249, 142] on icon "open_in_new" at bounding box center [251, 143] width 8 height 8
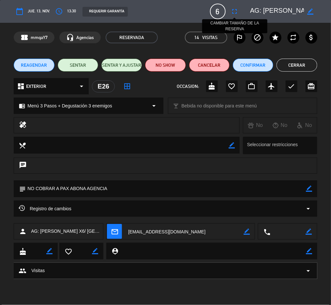
click at [238, 8] on icon "fullscreen" at bounding box center [235, 11] width 8 height 8
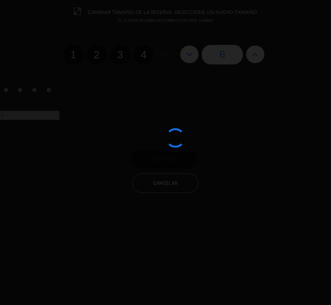
click at [141, 57] on div at bounding box center [165, 152] width 331 height 305
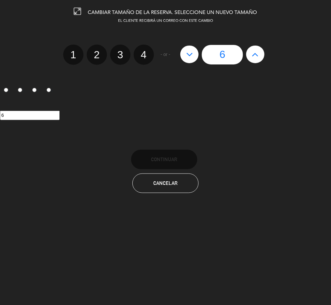
click at [143, 52] on label "4" at bounding box center [144, 55] width 20 height 20
click at [143, 51] on input "4" at bounding box center [143, 49] width 4 height 4
radio input "true"
radio input "false"
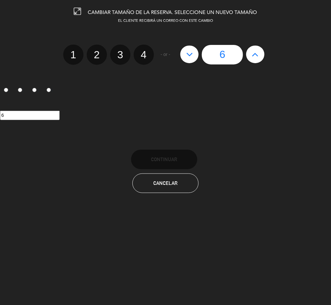
radio input "false"
radio input "true"
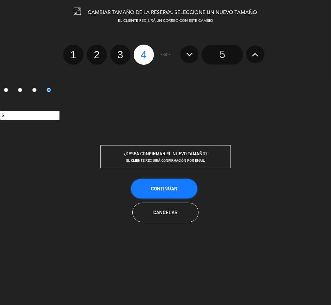
click at [167, 190] on span "Continuar" at bounding box center [164, 189] width 26 height 6
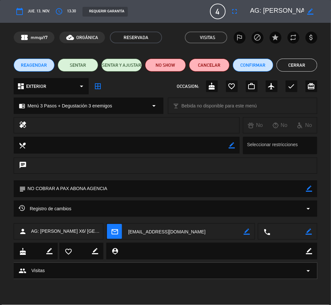
click at [309, 11] on icon "border_color" at bounding box center [310, 11] width 6 height 6
click at [275, 9] on textarea at bounding box center [277, 12] width 54 height 12
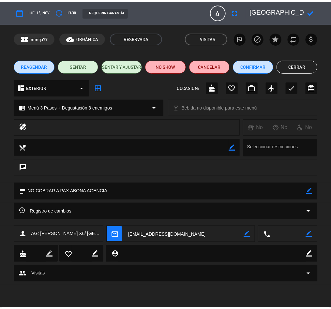
scroll to position [0, 63]
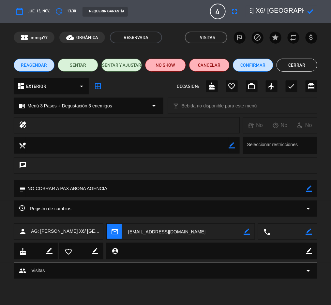
drag, startPoint x: 265, startPoint y: 8, endPoint x: 269, endPoint y: 37, distance: 29.2
click at [266, 9] on textarea at bounding box center [277, 12] width 54 height 12
type textarea "AG: [PERSON_NAME] X4/ [GEOGRAPHIC_DATA]"
click at [311, 9] on icon at bounding box center [310, 11] width 6 height 6
drag, startPoint x: 298, startPoint y: 64, endPoint x: 92, endPoint y: 40, distance: 207.9
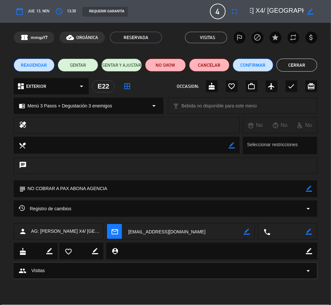
click at [298, 64] on button "Cerrar" at bounding box center [296, 65] width 40 height 13
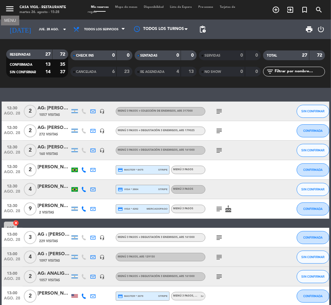
click at [6, 9] on icon "menu" at bounding box center [10, 9] width 10 height 10
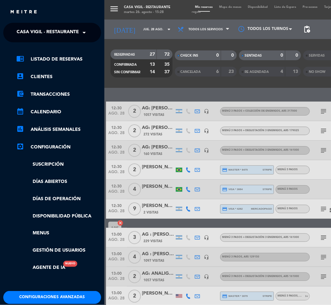
click at [51, 32] on span "Casa Vigil - Restaurante" at bounding box center [48, 33] width 62 height 14
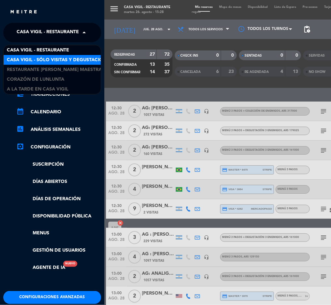
click at [70, 60] on span "Casa Vigil - SÓLO Visitas y Degustaciones" at bounding box center [59, 59] width 105 height 7
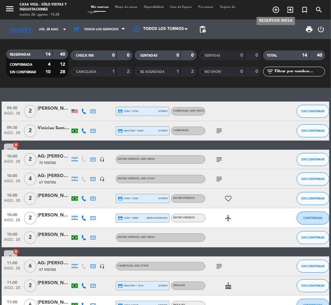
click at [274, 8] on icon "add_circle_outline" at bounding box center [276, 10] width 8 height 8
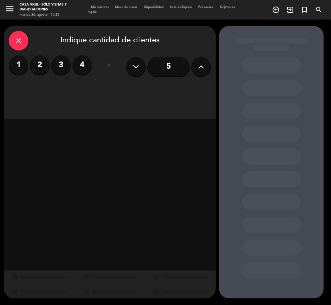
click at [38, 64] on label "2" at bounding box center [40, 65] width 20 height 20
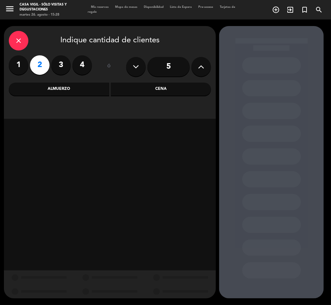
click at [63, 88] on div "Almuerzo" at bounding box center [59, 89] width 100 height 13
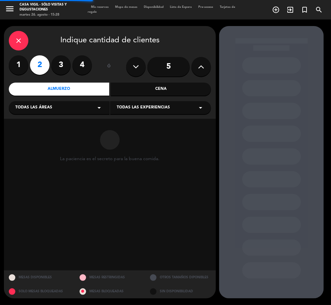
click at [125, 107] on span "Todas las experiencias" at bounding box center [143, 108] width 53 height 7
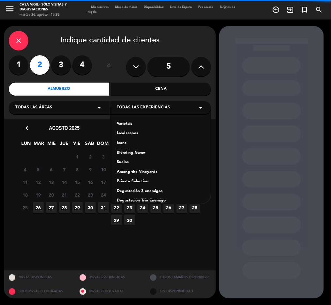
click at [128, 123] on div "Varietals" at bounding box center [161, 124] width 88 height 7
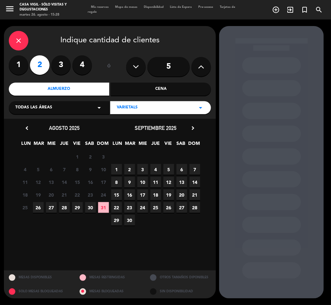
click at [77, 206] on span "29" at bounding box center [77, 207] width 11 height 11
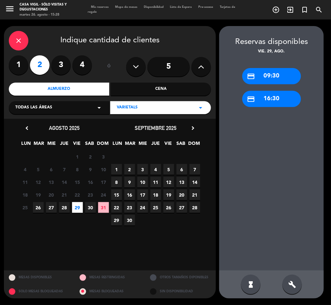
click at [279, 79] on div "credit_card 09:30" at bounding box center [271, 76] width 59 height 16
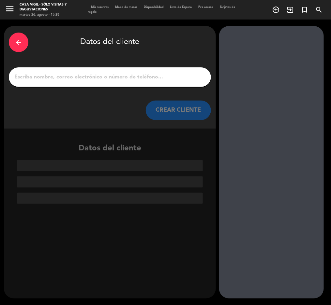
click at [66, 78] on input "1" at bounding box center [110, 77] width 192 height 9
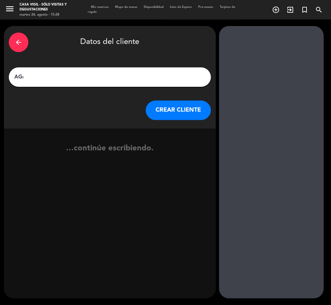
paste input "[PERSON_NAME]"
type input "AG: [PERSON_NAME] X2/ WINE TRIP [PERSON_NAME]"
click at [186, 116] on button "CREAR CLIENTE" at bounding box center [178, 111] width 65 height 20
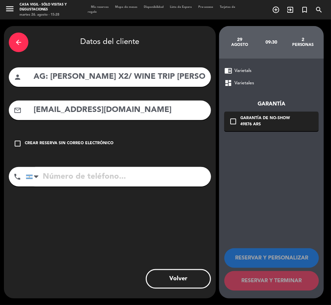
click at [96, 111] on input "[EMAIL_ADDRESS][DOMAIN_NAME]" at bounding box center [119, 110] width 173 height 13
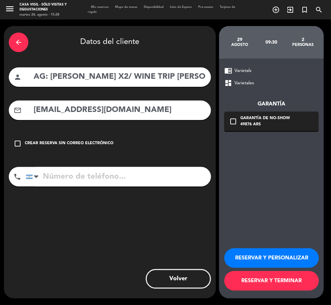
click at [152, 110] on input "[EMAIL_ADDRESS][DOMAIN_NAME]" at bounding box center [119, 110] width 173 height 13
type input "[EMAIL_ADDRESS][DOMAIN_NAME]"
click at [272, 254] on button "RESERVAR Y PERSONALIZAR" at bounding box center [271, 258] width 94 height 20
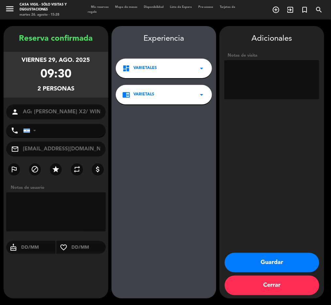
click at [261, 76] on textarea at bounding box center [271, 79] width 95 height 39
click at [276, 84] on textarea at bounding box center [271, 79] width 95 height 39
type textarea "NO COBRAR A PAX ABONA AGENCIA PASAJEROS PERUANOS"
click at [262, 264] on button "Guardar" at bounding box center [271, 263] width 94 height 20
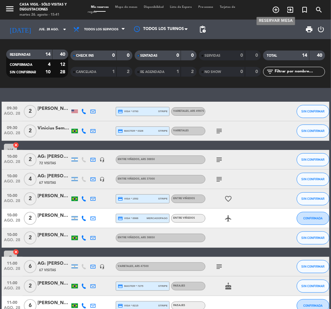
click at [275, 10] on icon "add_circle_outline" at bounding box center [276, 10] width 8 height 8
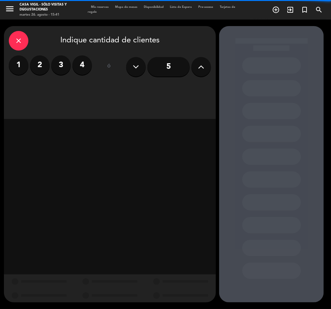
click at [42, 66] on label "2" at bounding box center [40, 65] width 20 height 20
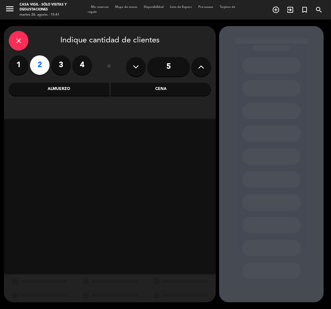
click at [70, 88] on div "Almuerzo" at bounding box center [59, 89] width 100 height 13
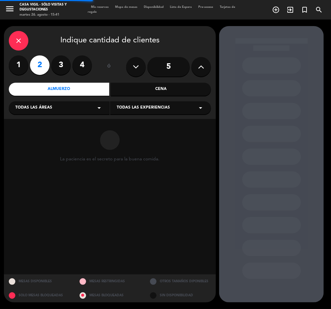
click at [140, 110] on span "Todas las experiencias" at bounding box center [143, 108] width 53 height 7
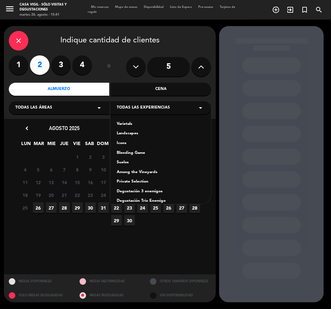
click at [144, 172] on div "Among the Vineyards" at bounding box center [161, 172] width 88 height 7
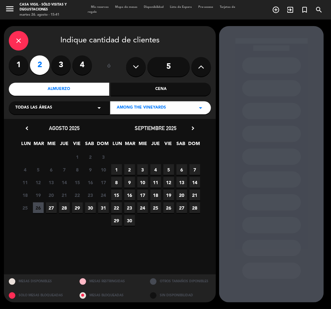
click at [192, 127] on icon "chevron_right" at bounding box center [192, 128] width 7 height 7
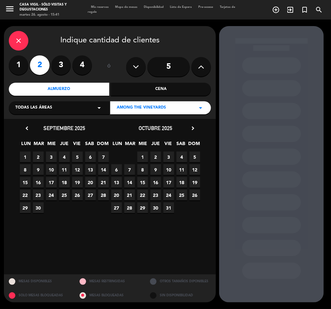
click at [169, 208] on span "31" at bounding box center [168, 207] width 11 height 11
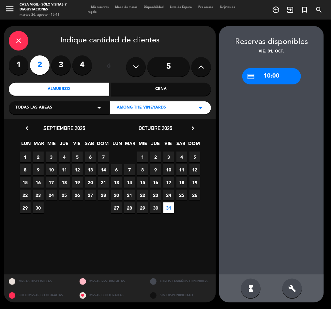
click at [275, 76] on div "credit_card 10:00" at bounding box center [271, 76] width 59 height 16
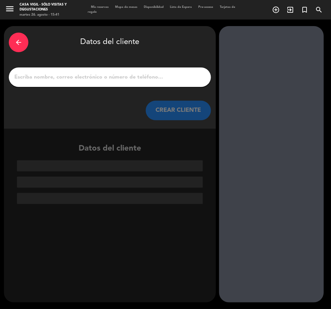
click at [95, 75] on input "1" at bounding box center [110, 77] width 192 height 9
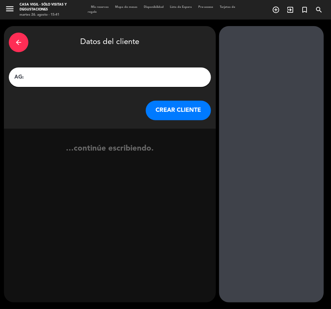
paste input "[PERSON_NAME]"
click at [25, 77] on input "AG:[PERSON_NAME]" at bounding box center [110, 77] width 192 height 9
click at [93, 81] on input "AG: [PERSON_NAME]" at bounding box center [110, 77] width 192 height 9
click at [106, 78] on input "AG: [PERSON_NAME] X2/" at bounding box center [110, 77] width 192 height 9
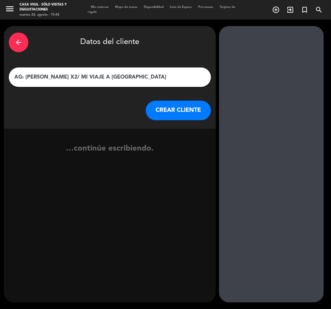
type input "AG: [PERSON_NAME] X2/ MI VIAJE A [GEOGRAPHIC_DATA]"
click at [176, 116] on button "CREAR CLIENTE" at bounding box center [178, 111] width 65 height 20
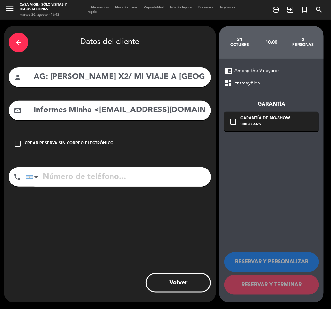
click at [79, 112] on input "Informes Minha <[EMAIL_ADDRESS][DOMAIN_NAME]>" at bounding box center [119, 110] width 173 height 13
drag, startPoint x: 97, startPoint y: 110, endPoint x: 0, endPoint y: 122, distance: 97.9
click at [0, 122] on div "arrow_back Datos del cliente person AG: [PERSON_NAME] X2/ MI VIAJE A [PERSON_NA…" at bounding box center [165, 164] width 331 height 289
click at [175, 110] on input "[EMAIL_ADDRESS][DOMAIN_NAME]>" at bounding box center [119, 110] width 173 height 13
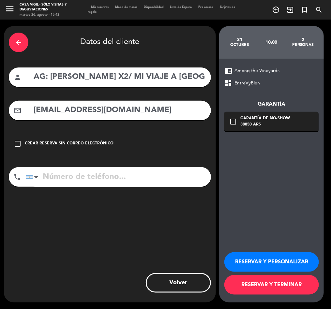
type input "[EMAIL_ADDRESS][DOMAIN_NAME]"
click at [264, 257] on button "RESERVAR Y PERSONALIZAR" at bounding box center [271, 262] width 94 height 20
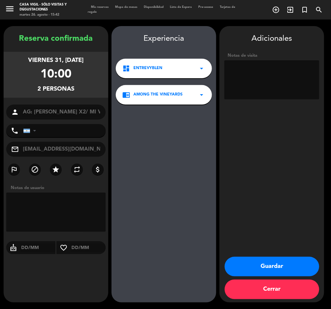
click at [268, 85] on textarea at bounding box center [271, 79] width 95 height 39
type textarea "NO COBRAR A PAX ABONA AGENCIA"
drag, startPoint x: 284, startPoint y: 264, endPoint x: 292, endPoint y: 259, distance: 9.7
click at [284, 264] on button "Guardar" at bounding box center [271, 267] width 94 height 20
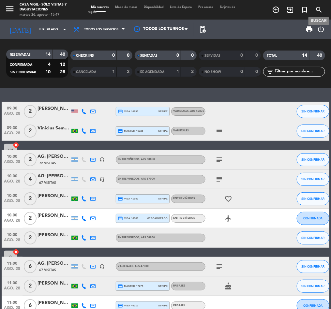
click at [313, 10] on span "search" at bounding box center [318, 9] width 14 height 11
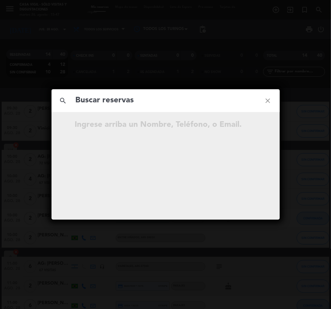
click at [107, 103] on input "text" at bounding box center [165, 100] width 181 height 13
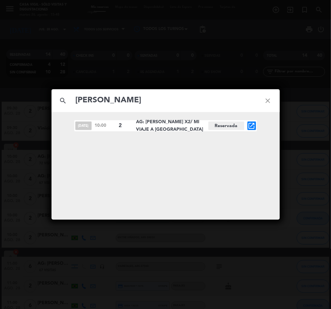
type input "[PERSON_NAME]"
click at [267, 98] on icon "close" at bounding box center [267, 100] width 23 height 23
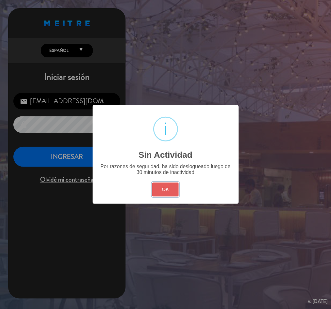
click at [165, 187] on button "OK" at bounding box center [165, 189] width 26 height 14
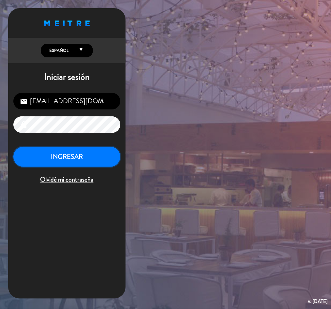
click at [67, 161] on button "INGRESAR" at bounding box center [66, 157] width 107 height 21
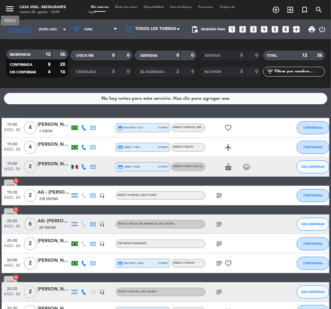
click at [12, 7] on icon "menu" at bounding box center [10, 9] width 10 height 10
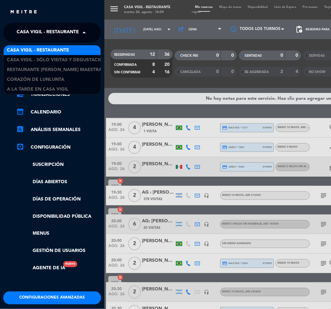
click at [56, 31] on span "Casa Vigil - Restaurante" at bounding box center [48, 33] width 62 height 14
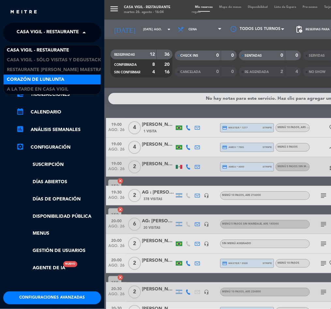
click at [51, 78] on span "Corazón de Lunlunta" at bounding box center [35, 79] width 57 height 7
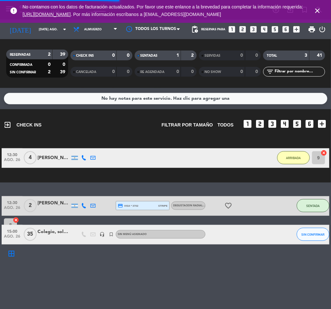
drag, startPoint x: 316, startPoint y: 8, endPoint x: 304, endPoint y: 8, distance: 12.0
click at [316, 8] on icon "close" at bounding box center [317, 11] width 8 height 8
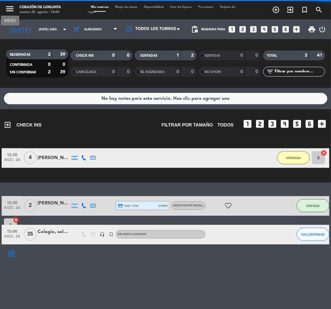
click at [7, 10] on icon "menu" at bounding box center [10, 9] width 10 height 10
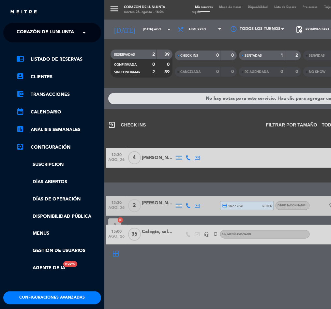
click at [44, 31] on span "Corazón de Lunlunta" at bounding box center [45, 33] width 57 height 14
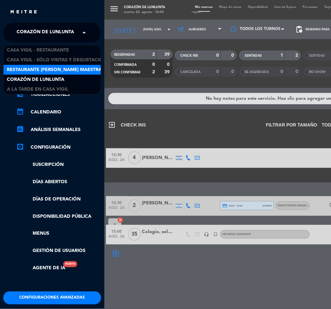
click at [62, 67] on span "Restaurante [PERSON_NAME] Maestra" at bounding box center [54, 69] width 95 height 7
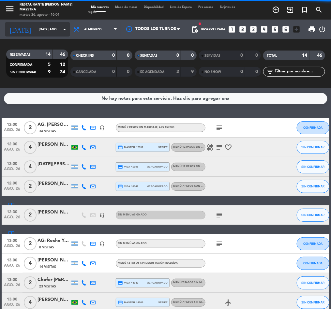
click at [45, 30] on input "[DATE] ago." at bounding box center [56, 29] width 42 height 10
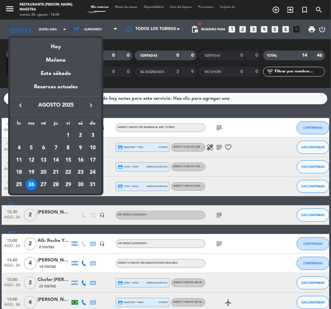
click at [58, 183] on div "28" at bounding box center [55, 184] width 11 height 11
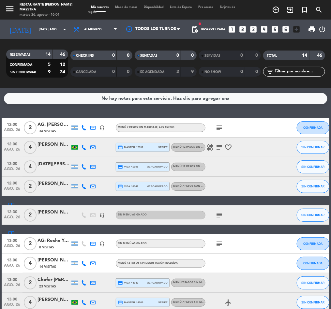
type input "jue. 28 ago."
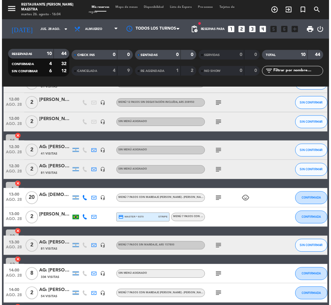
scroll to position [74, 0]
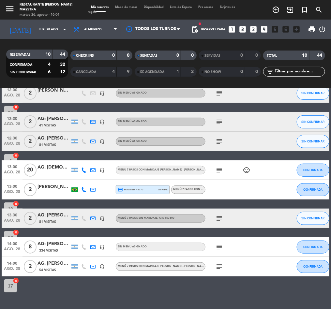
click at [49, 164] on div "AG: [DEMOGRAPHIC_DATA][PERSON_NAME]/[PERSON_NAME]" at bounding box center [53, 166] width 33 height 7
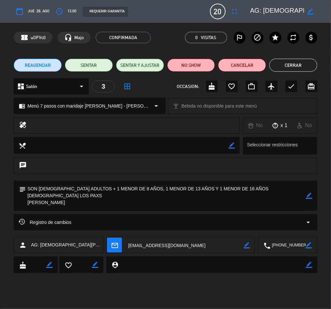
click at [307, 194] on icon "border_color" at bounding box center [309, 195] width 6 height 6
click at [95, 202] on textarea at bounding box center [166, 195] width 280 height 30
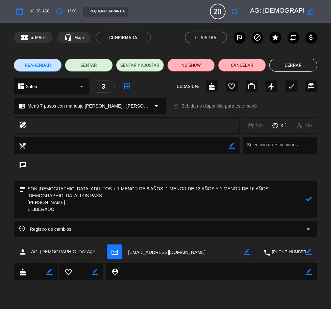
type textarea "SON [DEMOGRAPHIC_DATA] ADULTOS + 1 MENOR DE 8 AÑOS, 1 MENOR DE 13 AÑOS Y 1 MENO…"
click at [309, 200] on icon at bounding box center [309, 199] width 6 height 6
click at [296, 59] on button "Cerrar" at bounding box center [293, 65] width 48 height 13
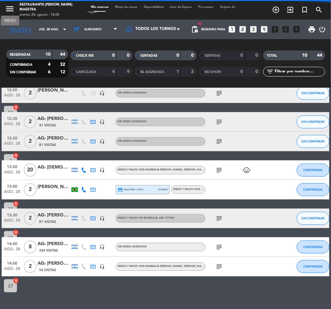
click at [9, 5] on icon "menu" at bounding box center [10, 9] width 10 height 10
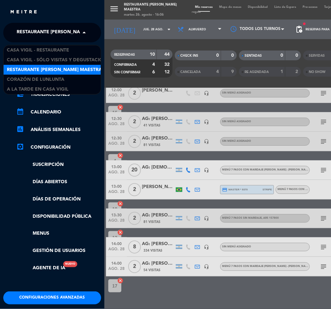
click at [40, 28] on span "Restaurante [PERSON_NAME] Maestra" at bounding box center [64, 33] width 95 height 14
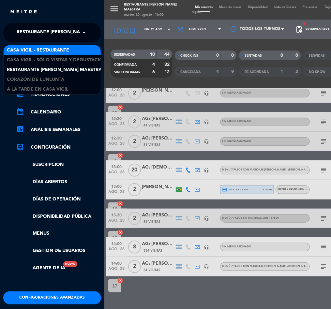
click at [54, 47] on span "Casa Vigil - Restaurante" at bounding box center [38, 50] width 62 height 7
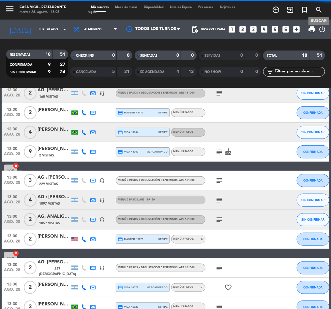
click at [318, 7] on icon "search" at bounding box center [319, 10] width 8 height 8
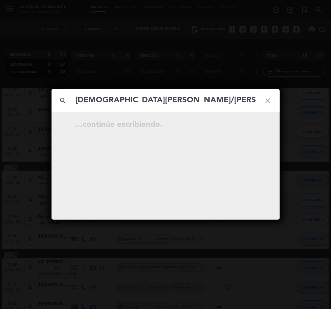
drag, startPoint x: 156, startPoint y: 99, endPoint x: 61, endPoint y: 116, distance: 96.5
click at [61, 116] on div "search [DEMOGRAPHIC_DATA][PERSON_NAME]/[PERSON_NAME] close …continúe escribiend…" at bounding box center [165, 154] width 228 height 130
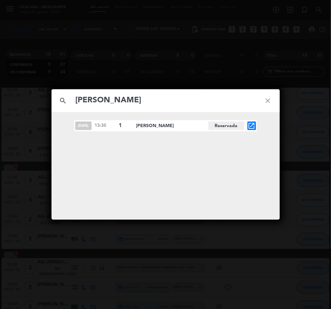
type input "[PERSON_NAME]"
click at [250, 125] on icon "open_in_new" at bounding box center [251, 126] width 8 height 8
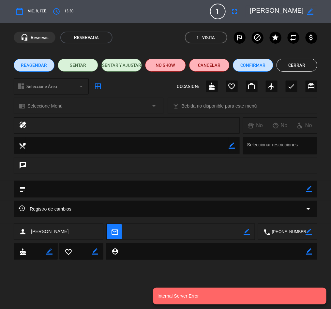
click at [90, 204] on div "Registro de cambios arrow_drop_down" at bounding box center [165, 209] width 303 height 16
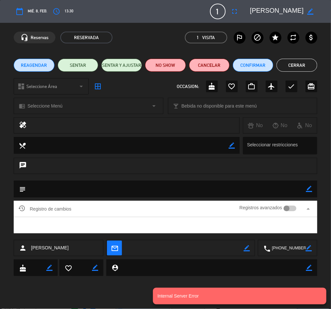
click at [90, 204] on div "Registro de cambios Registros avanzados arrow_drop_up" at bounding box center [165, 209] width 303 height 16
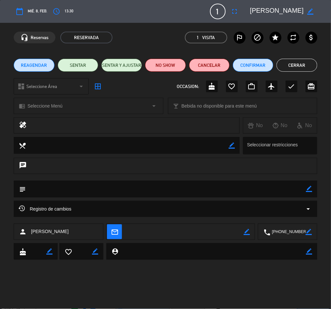
click at [300, 62] on button "Cerrar" at bounding box center [296, 65] width 40 height 13
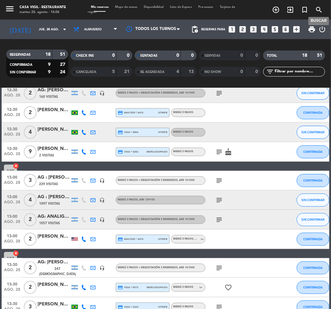
click at [318, 8] on icon "search" at bounding box center [319, 10] width 8 height 8
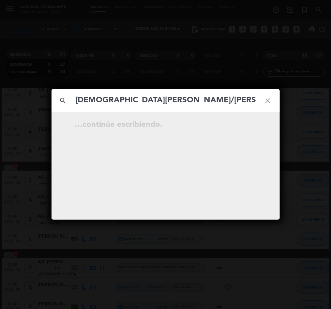
drag, startPoint x: 156, startPoint y: 98, endPoint x: 52, endPoint y: 120, distance: 106.1
click at [52, 120] on div "search [DEMOGRAPHIC_DATA][PERSON_NAME]/[PERSON_NAME] close …continúe escribiend…" at bounding box center [165, 154] width 228 height 130
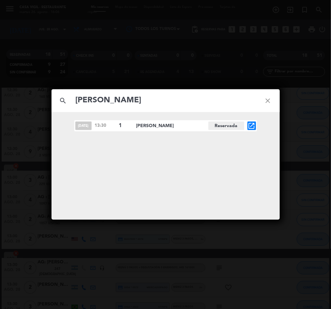
type input "[PERSON_NAME]"
drag, startPoint x: 300, startPoint y: 164, endPoint x: 285, endPoint y: 17, distance: 148.3
click at [295, 151] on div "search [PERSON_NAME] close [DATE] 13:30 1 [PERSON_NAME] open_in_new" at bounding box center [165, 154] width 331 height 309
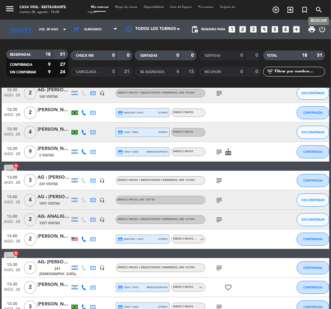
click at [319, 10] on icon "search" at bounding box center [319, 10] width 8 height 8
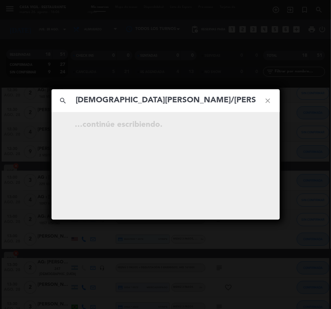
drag, startPoint x: 151, startPoint y: 100, endPoint x: 273, endPoint y: 103, distance: 122.1
click at [273, 103] on div "search [DEMOGRAPHIC_DATA][PERSON_NAME]/[PERSON_NAME]" at bounding box center [165, 100] width 228 height 23
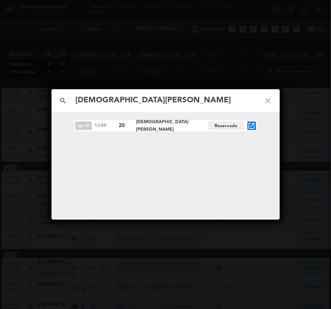
type input "[DEMOGRAPHIC_DATA][PERSON_NAME]"
click at [249, 123] on icon "open_in_new" at bounding box center [251, 126] width 8 height 8
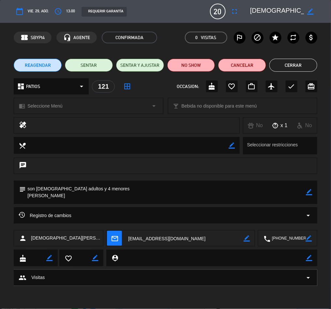
click at [99, 215] on div "Registro de cambios arrow_drop_down" at bounding box center [165, 215] width 293 height 8
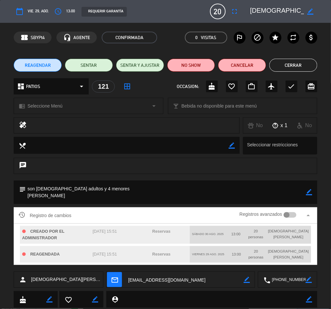
click at [99, 214] on div "Registro de cambios Registros avanzados arrow_drop_up" at bounding box center [165, 215] width 293 height 10
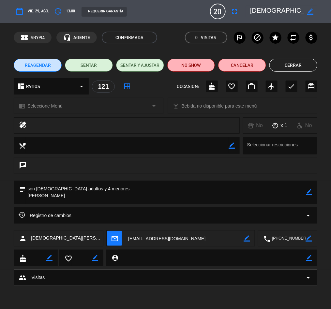
click at [308, 192] on icon "border_color" at bounding box center [309, 192] width 6 height 6
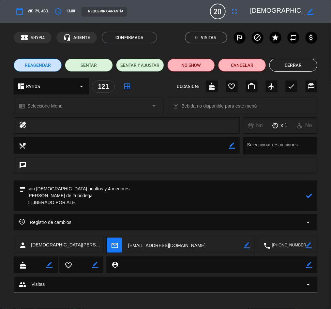
type textarea "son [DEMOGRAPHIC_DATA] adultos y 4 menores [PERSON_NAME] de la bodega 1 LIBERAD…"
click at [311, 196] on icon at bounding box center [309, 195] width 6 height 6
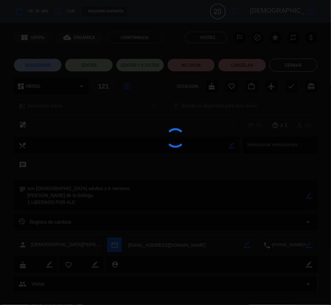
click at [61, 50] on div at bounding box center [165, 152] width 331 height 305
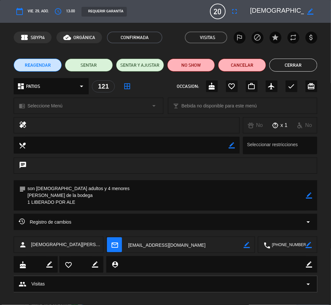
click at [288, 66] on button "Cerrar" at bounding box center [293, 65] width 48 height 13
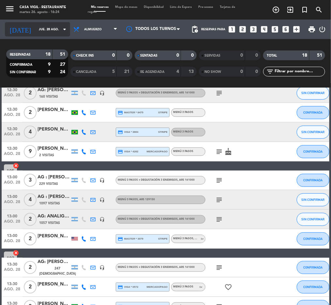
click at [41, 28] on input "jue. 28 ago." at bounding box center [56, 29] width 42 height 10
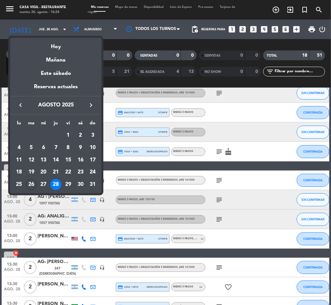
click at [91, 105] on icon "keyboard_arrow_right" at bounding box center [91, 105] width 8 height 8
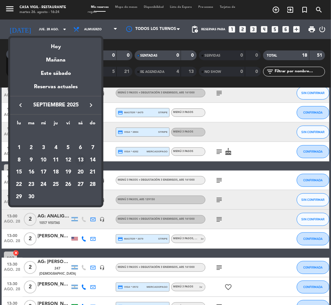
click at [82, 157] on div "13" at bounding box center [80, 160] width 11 height 11
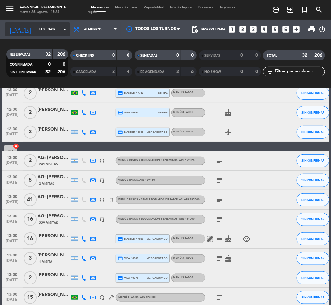
click at [44, 34] on input "sáb. [DATE]" at bounding box center [56, 29] width 42 height 10
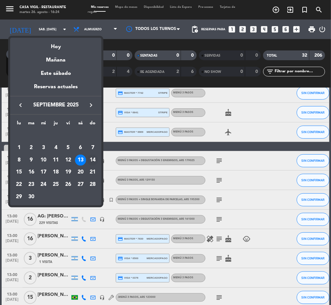
click at [93, 162] on div "14" at bounding box center [92, 160] width 11 height 11
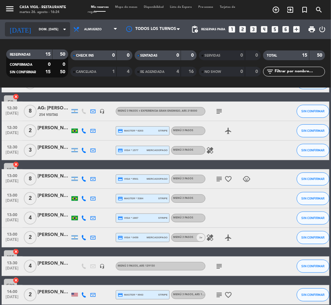
click at [35, 26] on input "dom. [DATE]" at bounding box center [56, 29] width 42 height 10
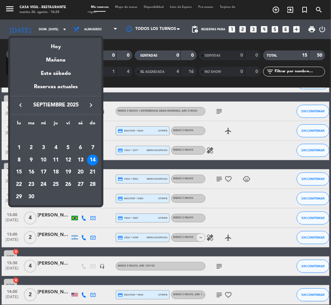
click at [17, 172] on div "15" at bounding box center [18, 172] width 11 height 11
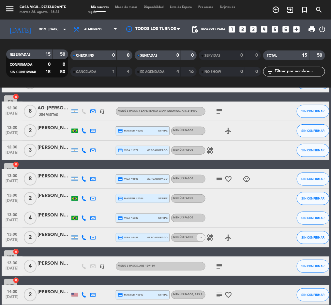
type input "lun. [DATE]"
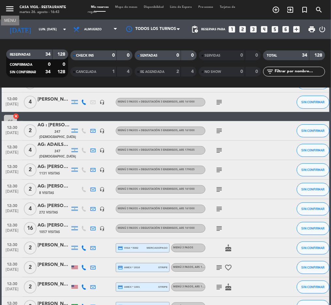
click at [9, 6] on icon "menu" at bounding box center [10, 9] width 10 height 10
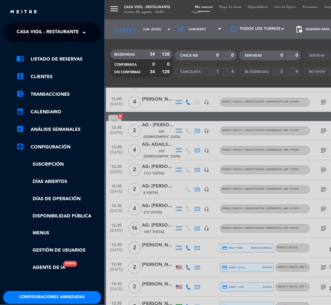
click at [39, 32] on span "Casa Vigil - Restaurante" at bounding box center [48, 33] width 62 height 14
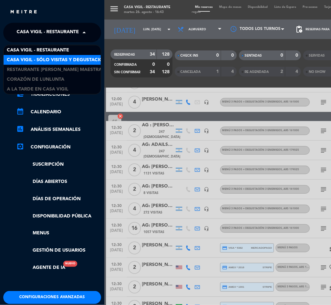
click at [65, 58] on span "Casa Vigil - SÓLO Visitas y Degustaciones" at bounding box center [59, 59] width 105 height 7
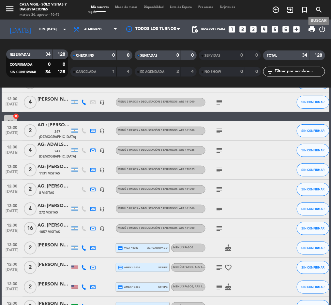
click at [321, 9] on icon "search" at bounding box center [319, 10] width 8 height 8
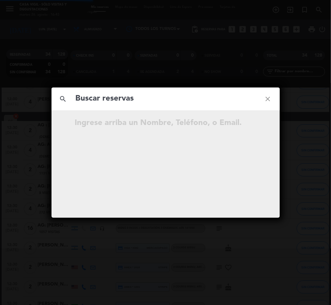
click at [118, 96] on input "text" at bounding box center [165, 98] width 181 height 13
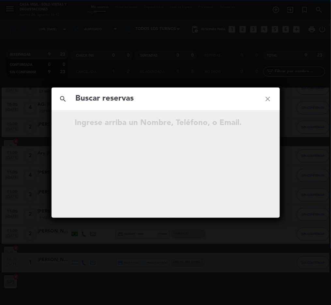
scroll to position [39, 0]
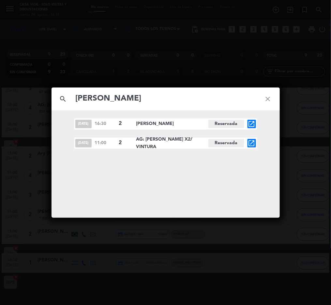
type input "[PERSON_NAME]"
click at [251, 142] on icon "open_in_new" at bounding box center [251, 143] width 8 height 8
